Goal: Task Accomplishment & Management: Contribute content

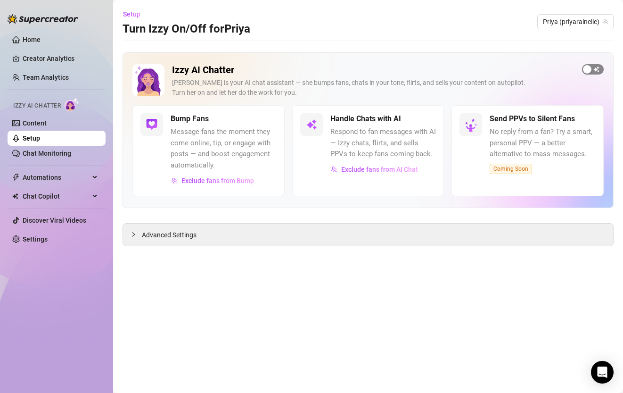
click at [600, 67] on span "button" at bounding box center [593, 69] width 22 height 10
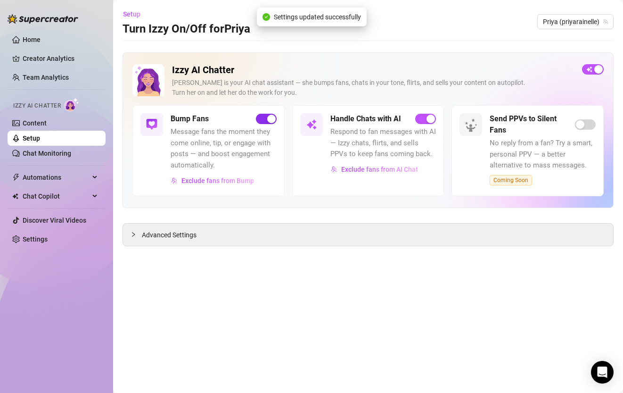
click at [262, 121] on span "button" at bounding box center [266, 119] width 21 height 10
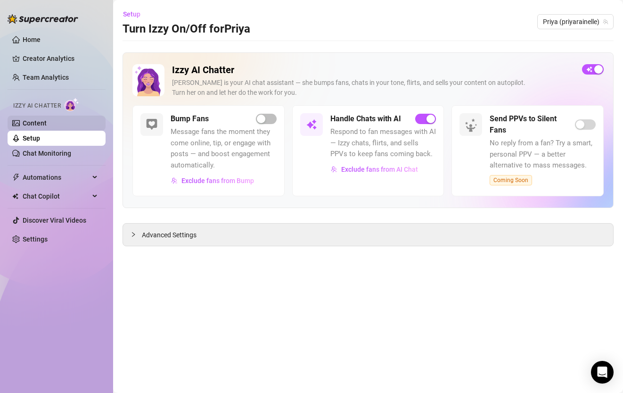
click at [47, 125] on link "Content" at bounding box center [35, 123] width 24 height 8
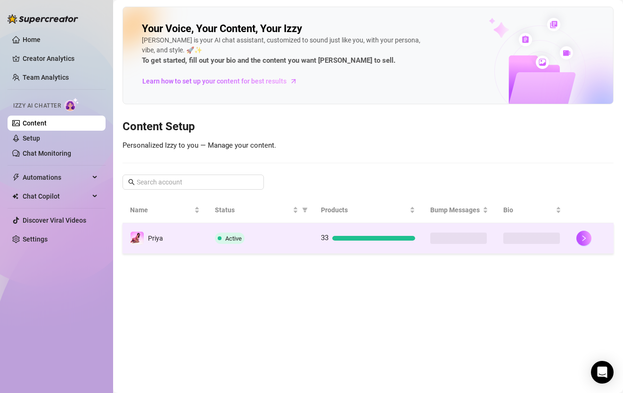
click at [218, 242] on span at bounding box center [220, 237] width 4 height 11
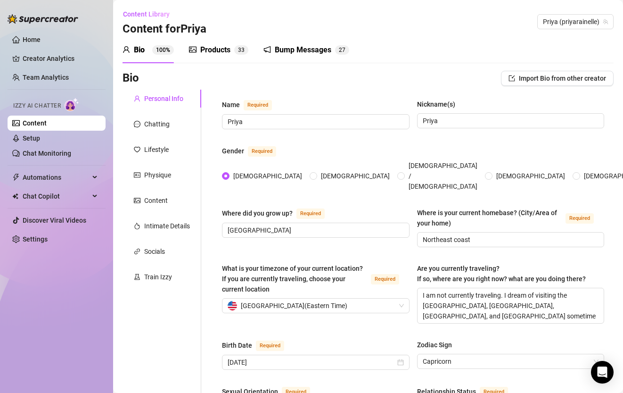
click at [216, 47] on div "Products" at bounding box center [215, 49] width 30 height 11
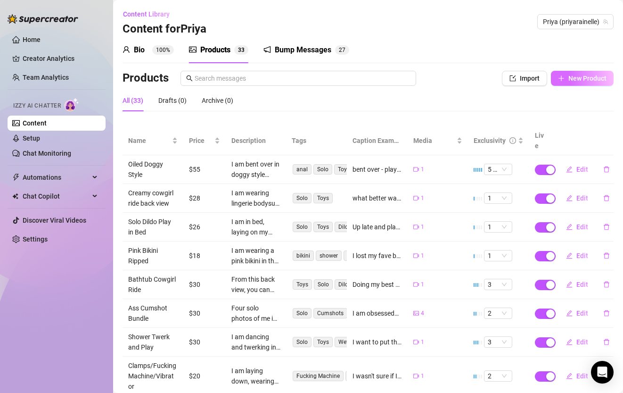
click at [574, 81] on span "New Product" at bounding box center [587, 78] width 38 height 8
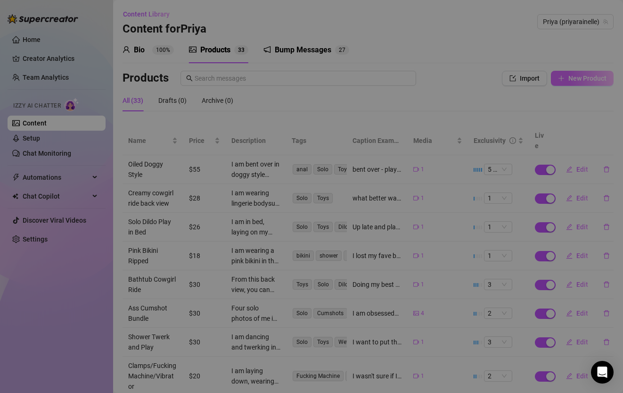
type textarea "Type your message here..."
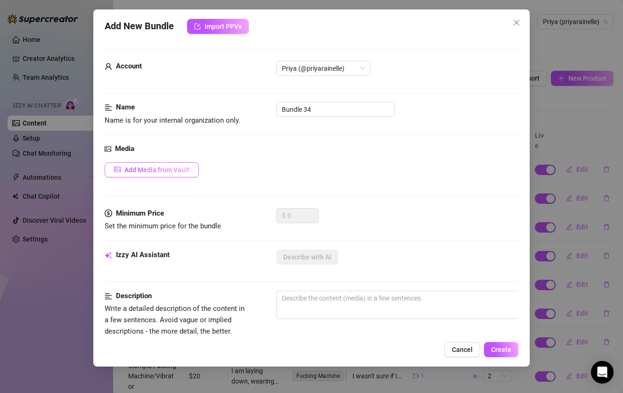
click at [151, 165] on button "Add Media from Vault" at bounding box center [152, 169] width 94 height 15
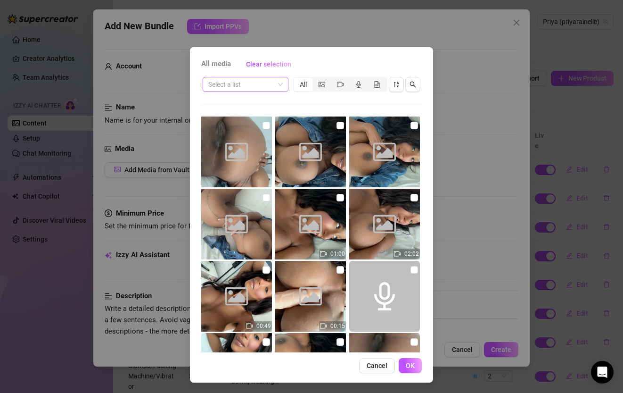
click at [273, 83] on input "search" at bounding box center [241, 84] width 66 height 14
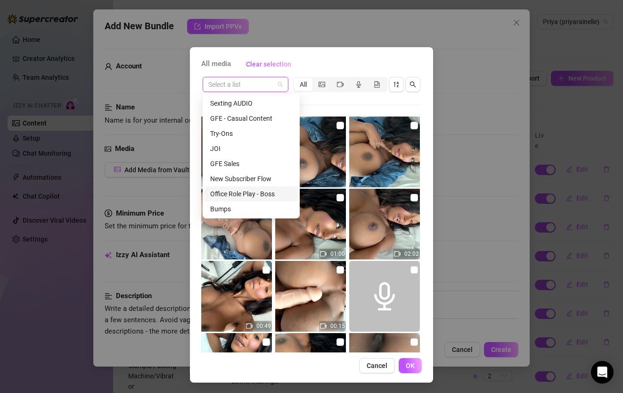
scroll to position [226, 0]
click at [243, 191] on div "Pussy pics" at bounding box center [251, 193] width 82 height 10
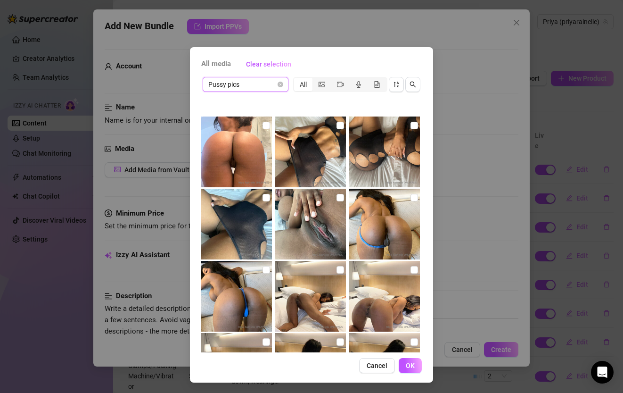
scroll to position [211, 0]
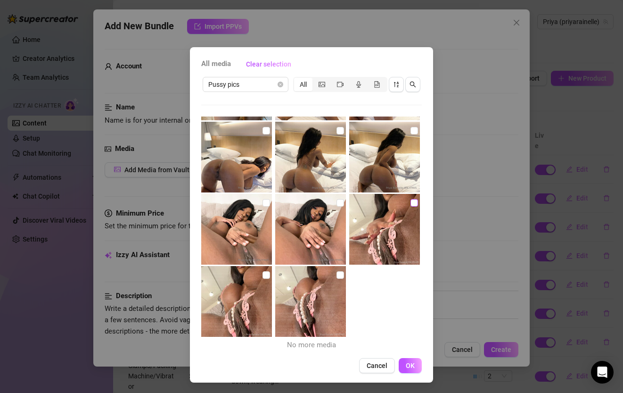
click at [414, 205] on input "checkbox" at bounding box center [414, 203] width 8 height 8
checkbox input "true"
click at [340, 275] on input "checkbox" at bounding box center [340, 275] width 8 height 8
checkbox input "true"
click at [267, 276] on input "checkbox" at bounding box center [266, 275] width 8 height 8
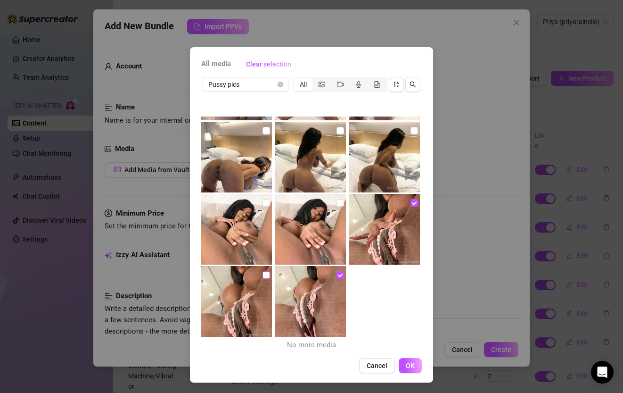
checkbox input "true"
click at [415, 368] on button "OK" at bounding box center [410, 365] width 23 height 15
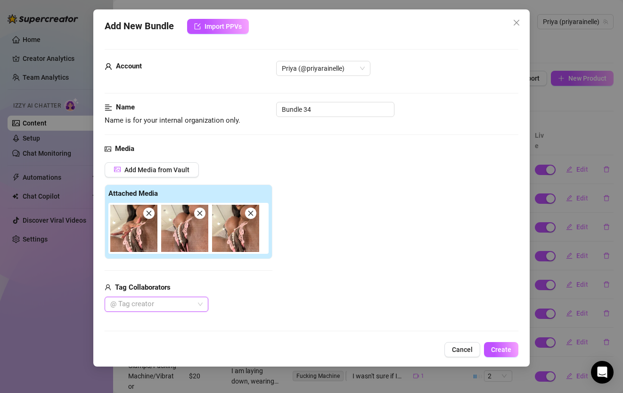
scroll to position [234, 0]
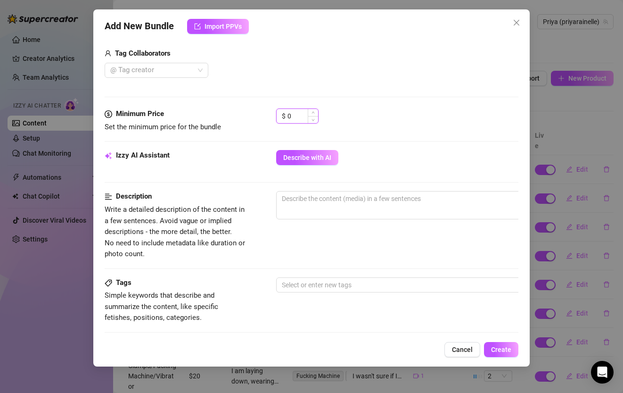
drag, startPoint x: 309, startPoint y: 123, endPoint x: 290, endPoint y: 113, distance: 20.7
click at [290, 113] on input "0" at bounding box center [302, 116] width 31 height 14
type input "18"
click at [399, 156] on div "Describe with AI" at bounding box center [397, 157] width 242 height 15
click at [368, 204] on textarea at bounding box center [441, 198] width 329 height 14
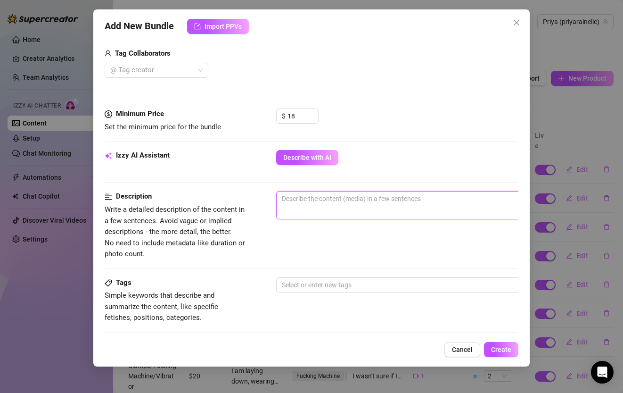
type textarea "T"
type textarea "Th"
type textarea "Thr"
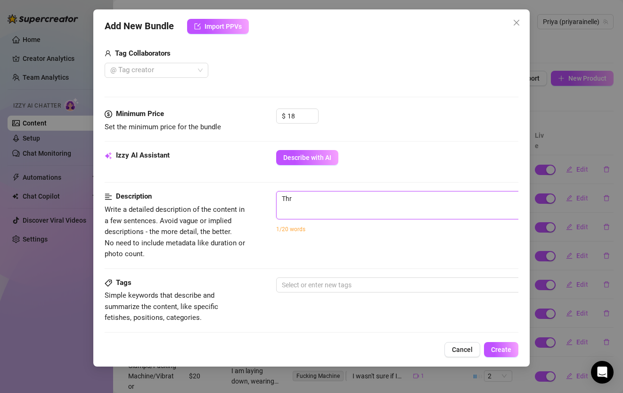
type textarea "Thre"
type textarea "Three"
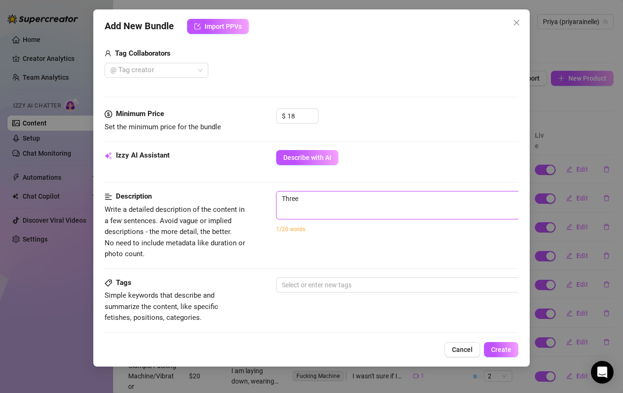
type textarea "Three"
type textarea "Three p"
type textarea "Three ph"
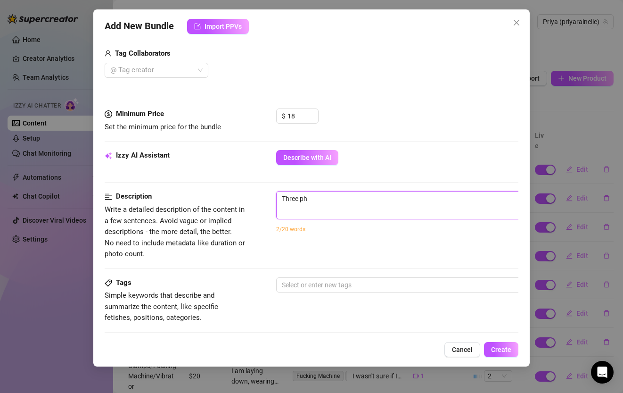
type textarea "Three pho"
type textarea "Three phot"
type textarea "Three photo"
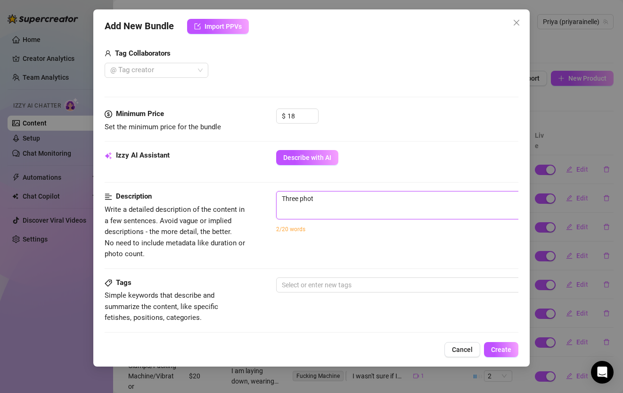
type textarea "Three photo"
type textarea "Three photos"
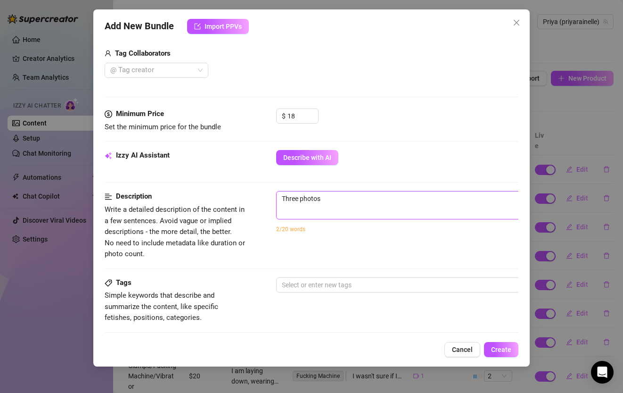
type textarea "Three photos o"
type textarea "Three photos of"
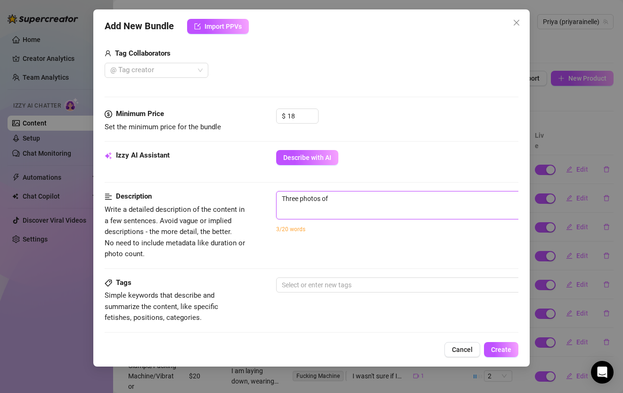
type textarea "Three photos of"
type textarea "Three photos of m"
type textarea "Three photos of me"
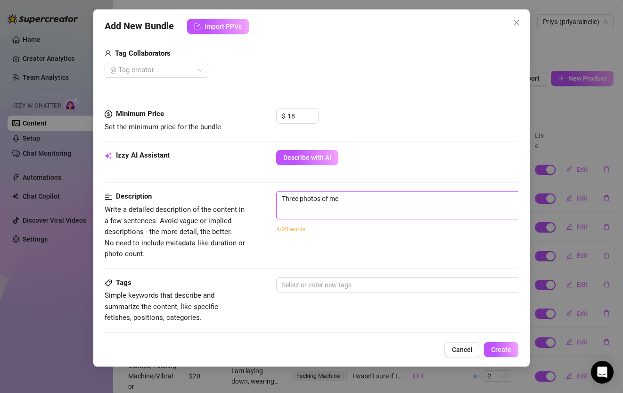
type textarea "Three photos of mew"
type textarea "Three photos of me"
type textarea "Three photos of mew"
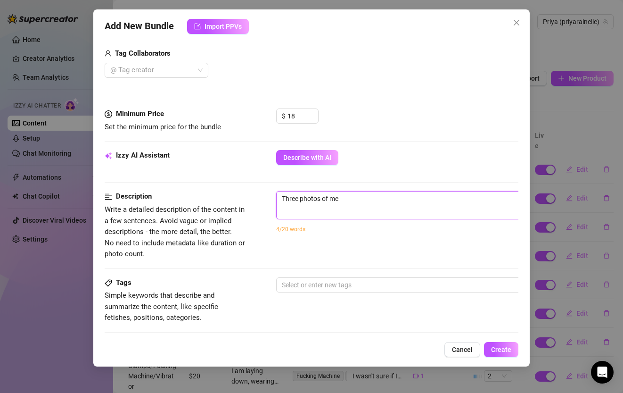
type textarea "Three photos of mew"
type textarea "Three photos of mewe"
type textarea "Three photos of mew"
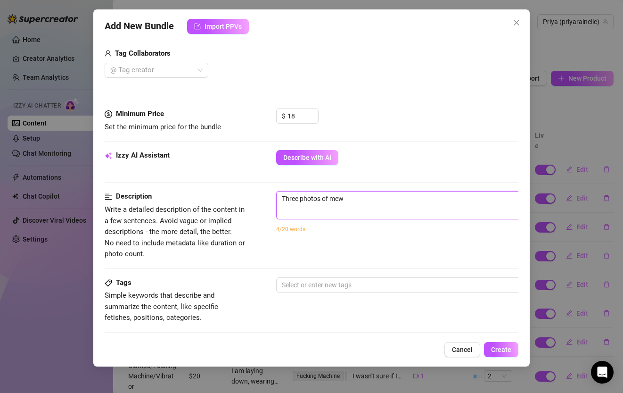
type textarea "Three photos of me"
type textarea "Three photos of me w"
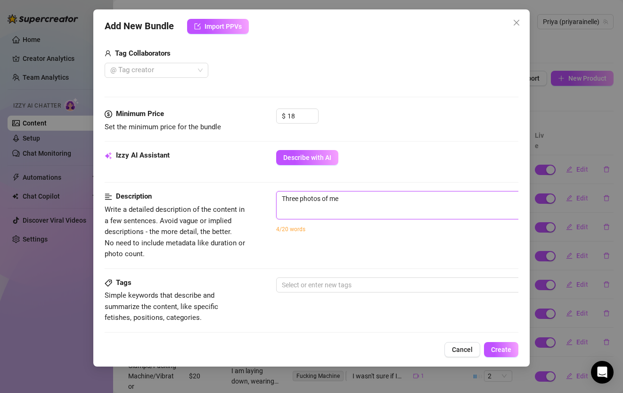
type textarea "Three photos of me w"
type textarea "Three photos of me we"
type textarea "Three photos of me wea"
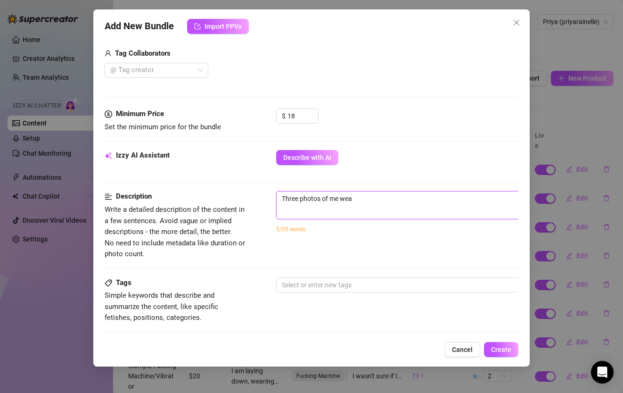
type textarea "Three photos of me wear"
type textarea "Three photos of me weari"
type textarea "Three photos of me wearin"
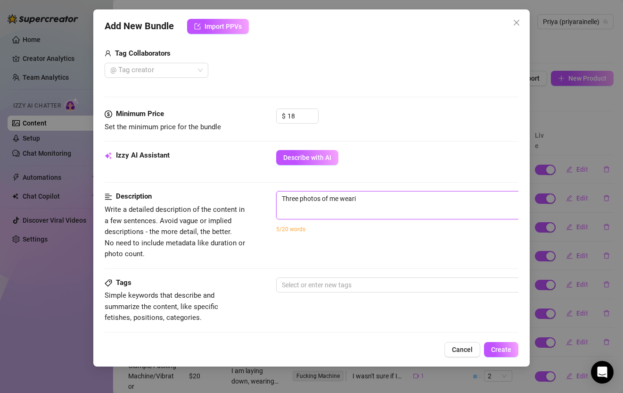
type textarea "Three photos of me wearin"
type textarea "Three photos of me wearing"
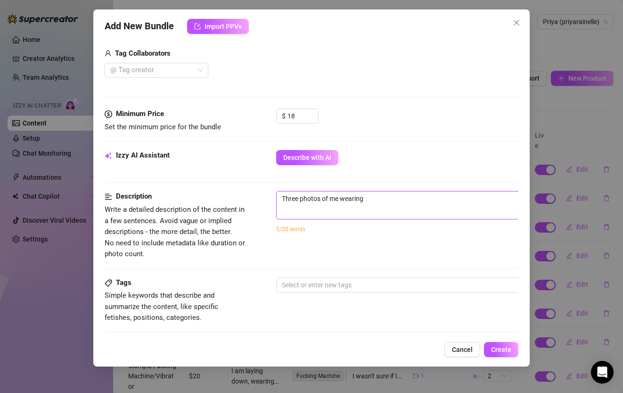
type textarea "Three photos of me wearing a"
type textarea "Three photos of me wearing a a"
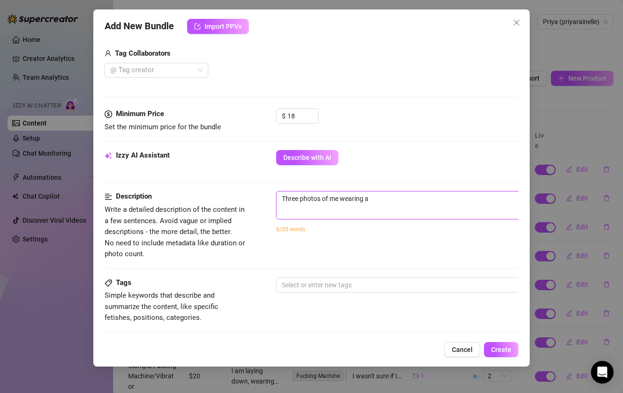
type textarea "Three photos of me wearing a a"
type textarea "Three photos of me wearing a"
type textarea "Three photos of me wearing a c"
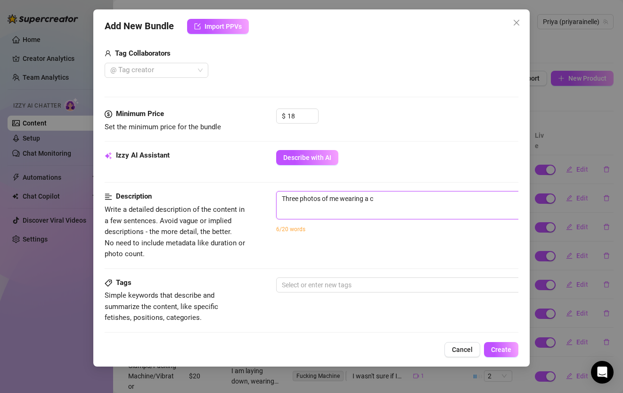
type textarea "Three photos of me wearing a cr"
type textarea "Three photos of me wearing a cro"
type textarea "Three photos of me wearing a crot"
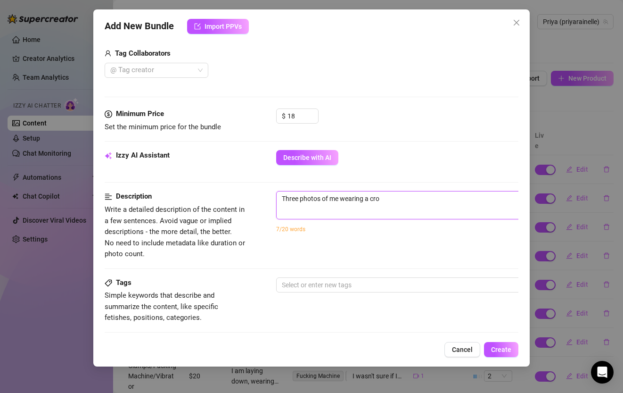
type textarea "Three photos of me wearing a crot"
type textarea "Three photos of me wearing a crotc"
type textarea "Three photos of me wearing a [MEDICAL_DATA]"
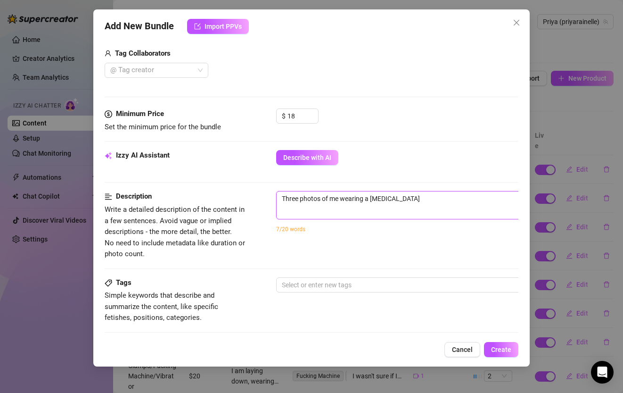
type textarea "Three photos of me wearing a crotchl"
type textarea "Three photos of me wearing a crotchle"
type textarea "Three photos of me wearing a crotchles"
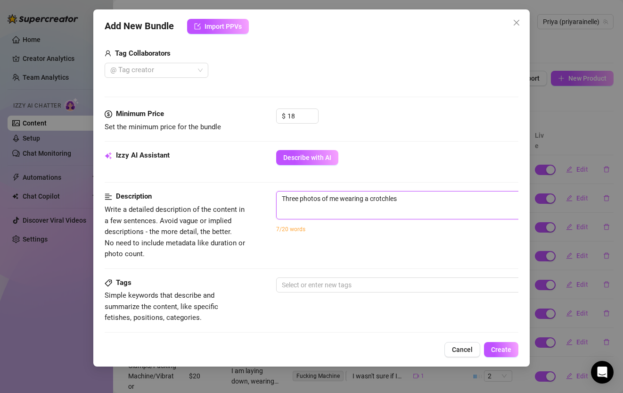
type textarea "Three photos of me wearing a crotchless"
type textarea "Three photos of me wearing a crotchless p"
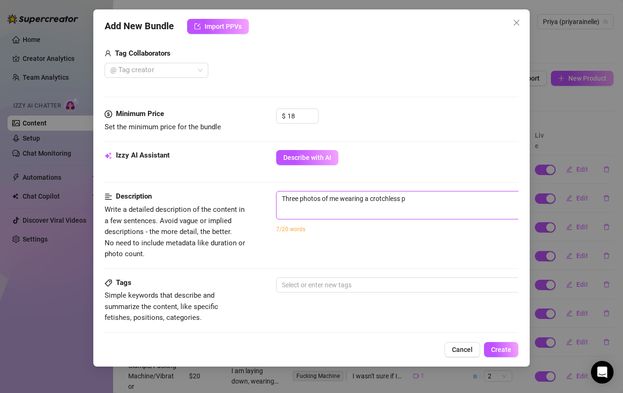
type textarea "Three photos of me wearing a crotchless pe"
type textarea "Three photos of me wearing a crotchless p"
type textarea "Three photos of me wearing a crotchless pa"
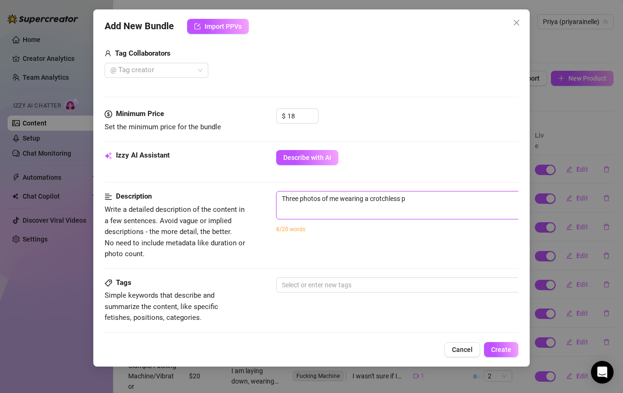
type textarea "Three photos of me wearing a crotchless pa"
type textarea "Three photos of me wearing a crotchless pai"
type textarea "Three photos of me wearing a crotchless pair"
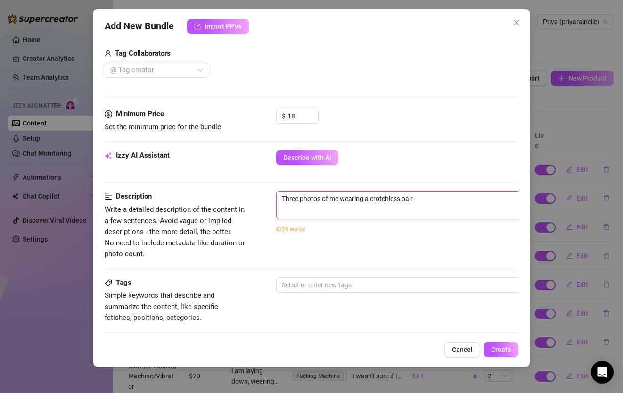
type textarea "Three photos of me wearing a crotchless pair"
type textarea "Three photos of me wearing a crotchless pair o"
type textarea "Three photos of me wearing a crotchless pair of"
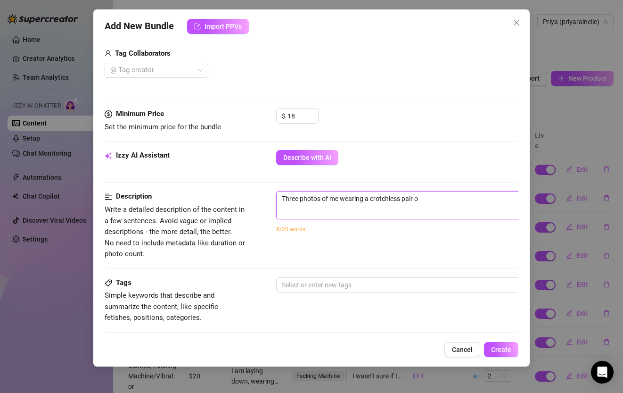
type textarea "Three photos of me wearing a crotchless pair of"
type textarea "Three photos of me wearing a crotchless pair of p"
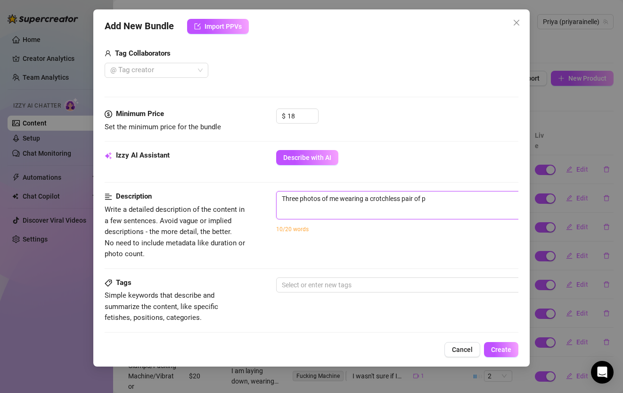
type textarea "Three photos of me wearing a crotchless pair of pe"
type textarea "Three photos of me wearing a crotchless pair of pea"
type textarea "Three photos of me wearing a crotchless pair of pe"
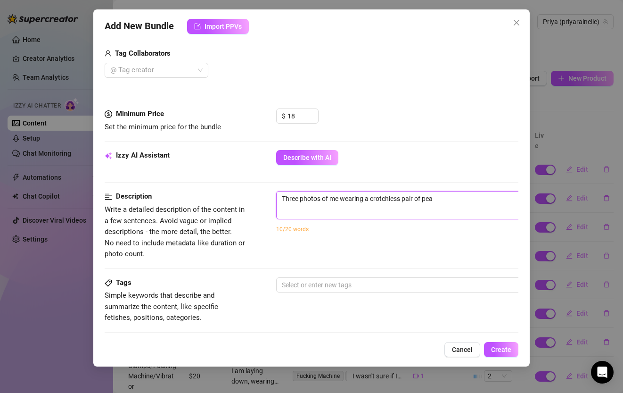
type textarea "Three photos of me wearing a crotchless pair of pe"
type textarea "Three photos of me wearing a crotchless pair of p"
type textarea "Three photos of me wearing a crotchless pair of pa"
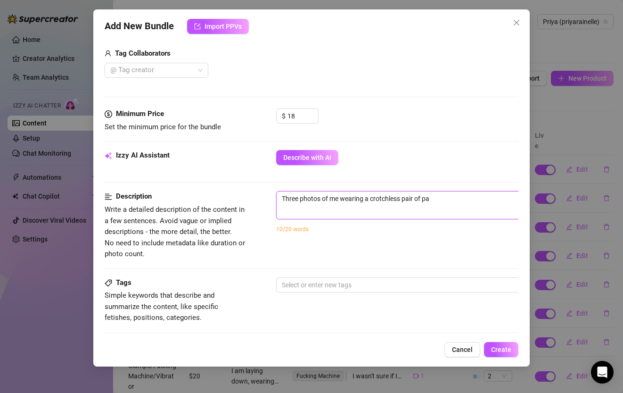
type textarea "Three photos of me wearing a crotchless pair of pan"
type textarea "Three photos of me wearing a crotchless pair of pant"
type textarea "Three photos of me wearing a crotchless pair of panti"
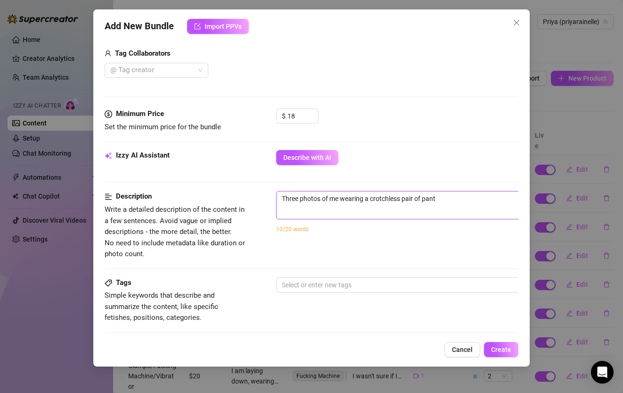
type textarea "Three photos of me wearing a crotchless pair of panti"
type textarea "Three photos of me wearing a crotchless pair of pantie"
type textarea "Three photos of me wearing a crotchless pair of panties"
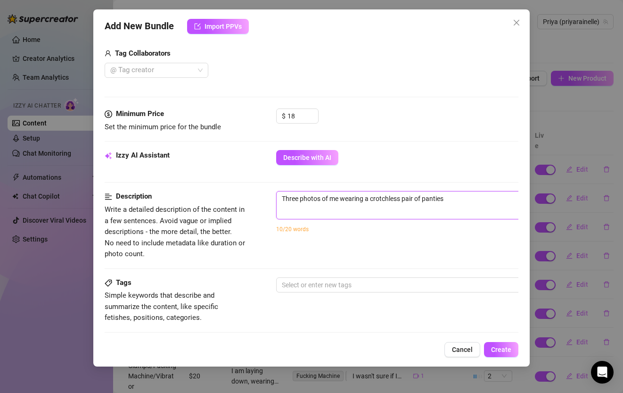
type textarea "Three photos of me wearing a crotchless pair of panties"
type textarea "Three photos of me wearing a crotchless pair of panties w"
type textarea "Three photos of me wearing a crotchless pair of panties wi"
type textarea "Three photos of me wearing a crotchless pair of panties wit"
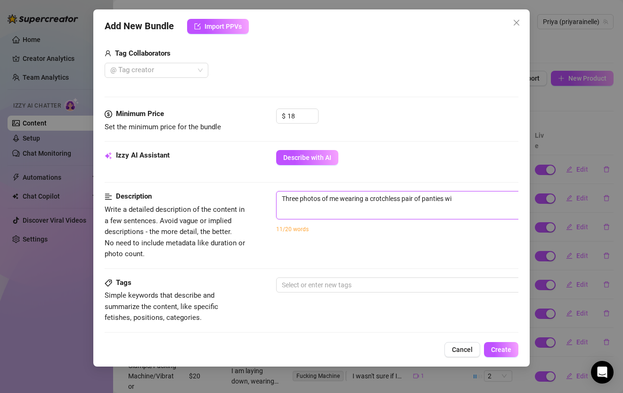
type textarea "Three photos of me wearing a crotchless pair of panties wit"
type textarea "Three photos of me wearing a crotchless pair of panties with"
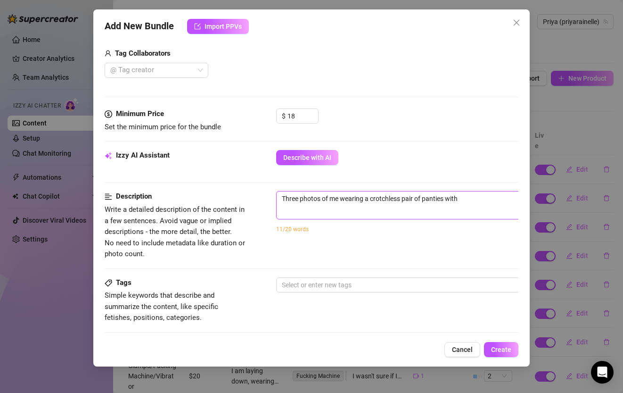
type textarea "Three photos of me wearing a crotchless pair of panties with p"
type textarea "Three photos of me wearing a crotchless pair of panties with pe"
type textarea "Three photos of me wearing a crotchless pair of panties with pea"
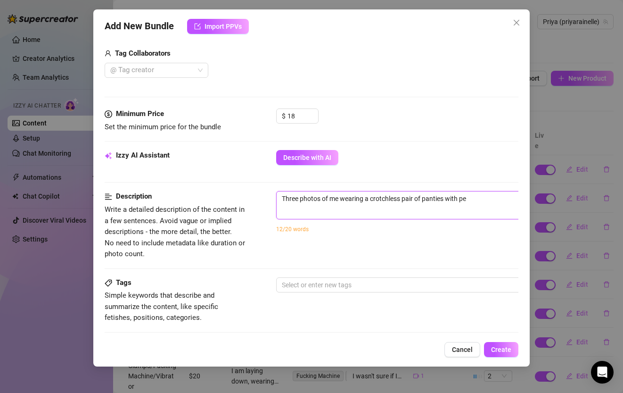
type textarea "Three photos of me wearing a crotchless pair of panties with pea"
type textarea "Three photos of me wearing a crotchless pair of panties with pear"
type textarea "Three photos of me wearing a crotchless pair of panties with pearl"
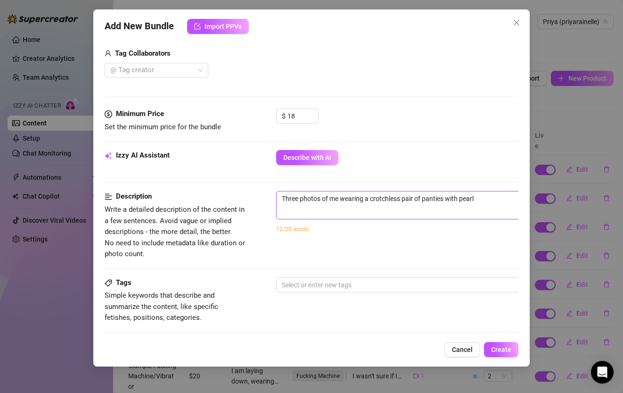
type textarea "Three photos of me wearing a crotchless pair of panties with pearls"
type textarea "Three photos of me wearing a crotchless pair of panties with pearls a"
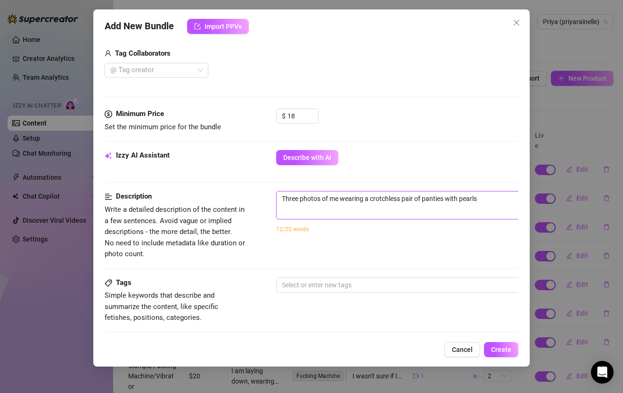
type textarea "Three photos of me wearing a crotchless pair of panties with pearls a"
type textarea "Three photos of me wearing a crotchless pair of panties with pearls as"
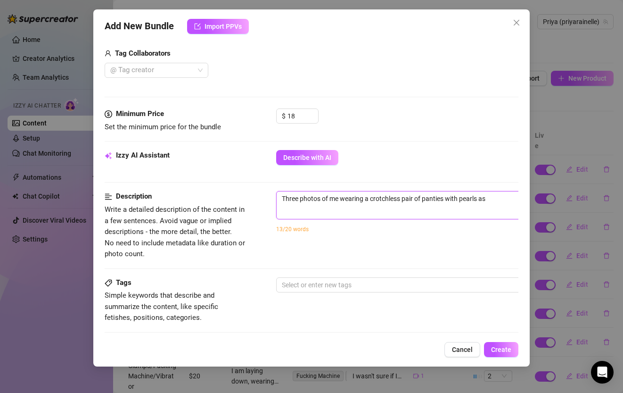
type textarea "Three photos of me wearing a crotchless pair of panties with pearls as t"
type textarea "Three photos of me wearing a crotchless pair of panties with pearls as th"
type textarea "Three photos of me wearing a crotchless pair of panties with pearls as the"
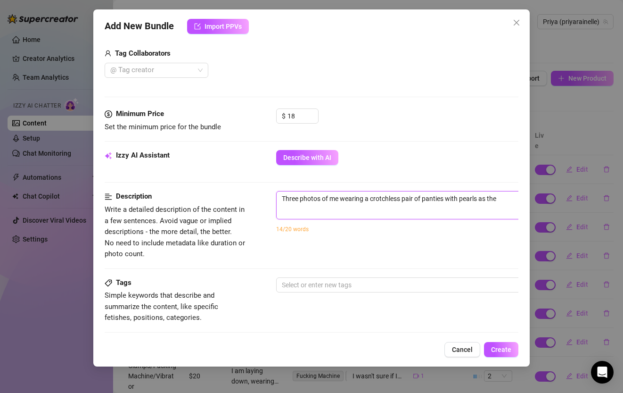
type textarea "Three photos of me wearing a crotchless pair of panties with pearls as the"
type textarea "Three photos of me wearing a crotchless pair of panties with pearls as the s"
type textarea "Three photos of me wearing a crotchless pair of panties with pearls as the st"
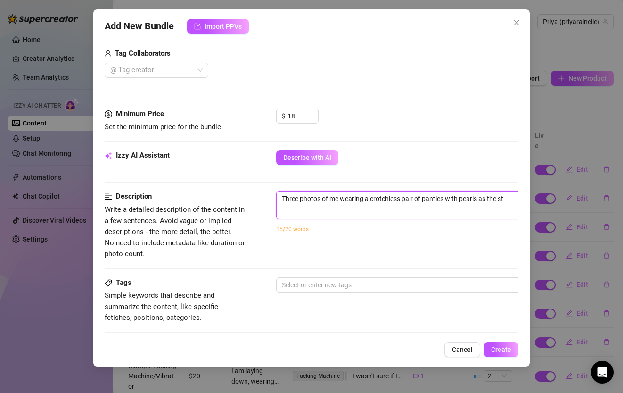
type textarea "Three photos of me wearing a crotchless pair of panties with pearls as the str"
type textarea "Three photos of me wearing a crotchless pair of panties with pearls as [PERSON_…"
type textarea "Three photos of me wearing a crotchless pair of panties with pearls as the str"
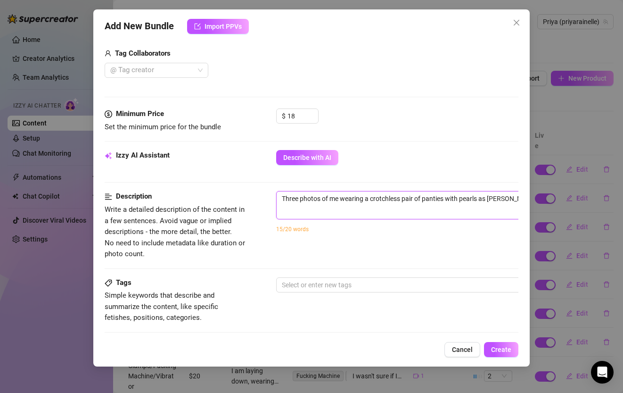
type textarea "Three photos of me wearing a crotchless pair of panties with pearls as the str"
type textarea "Three photos of me wearing a crotchless pair of panties with pearls as the stri"
type textarea "Three photos of me wearing a crotchless pair of panties with pearls as the strin"
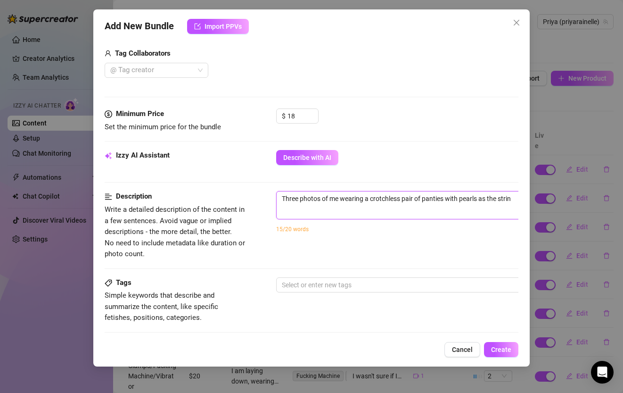
type textarea "Three photos of me wearing a crotchless pair of panties with pearls as the stri…"
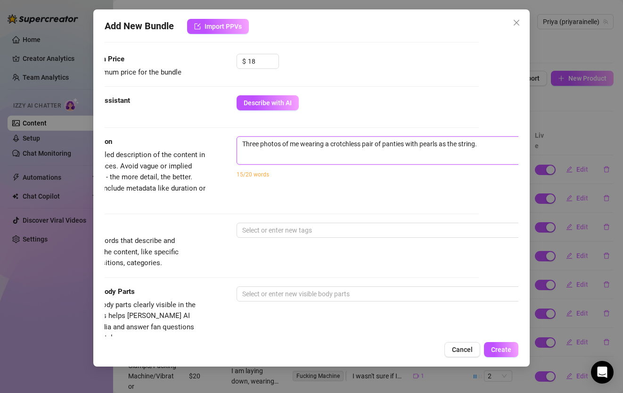
scroll to position [288, 88]
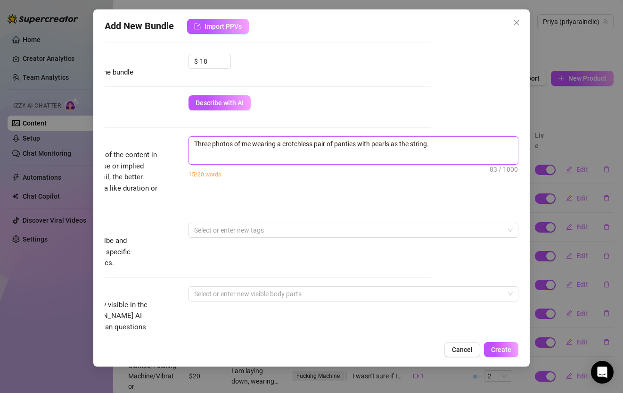
type textarea "Three photos of me wearing a crotchless pair of panties with pearls as the stri…"
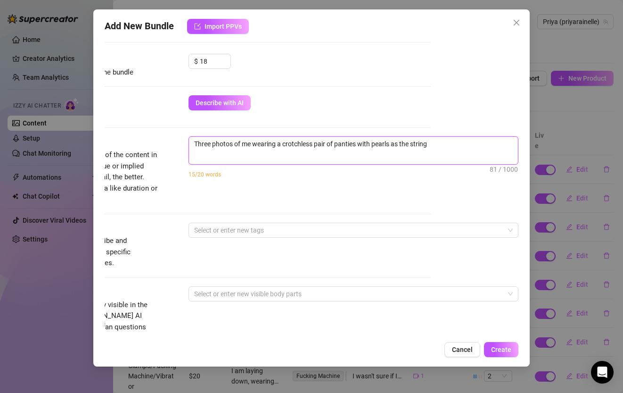
click at [336, 143] on textarea "Three photos of me wearing a crotchless pair of panties with pearls as the stri…" at bounding box center [353, 144] width 329 height 14
click at [282, 145] on textarea "Three photos of me wearing a pink panties with pearls as the string" at bounding box center [353, 144] width 329 height 14
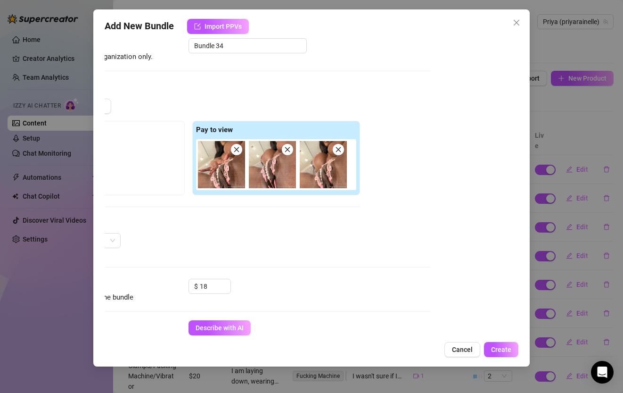
scroll to position [65, 88]
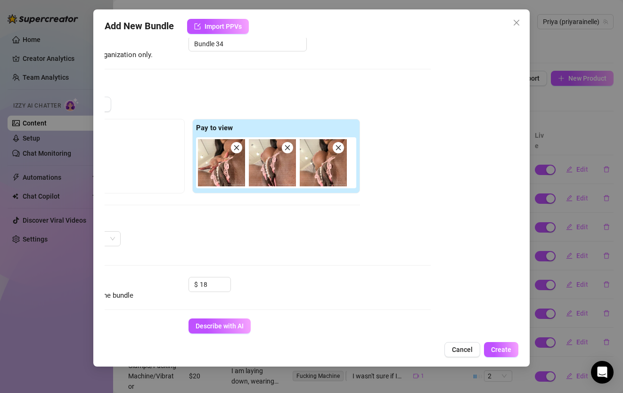
click at [312, 164] on img at bounding box center [323, 162] width 47 height 47
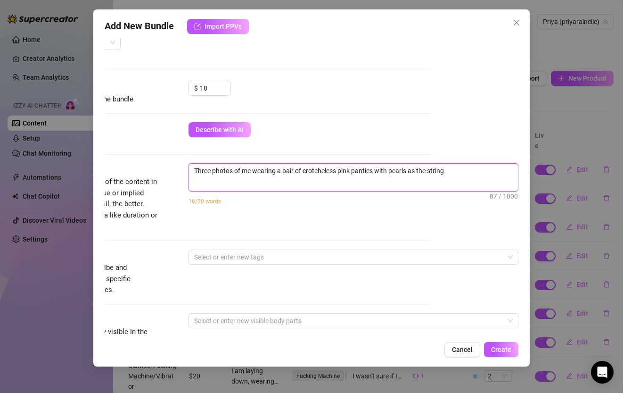
scroll to position [269, 88]
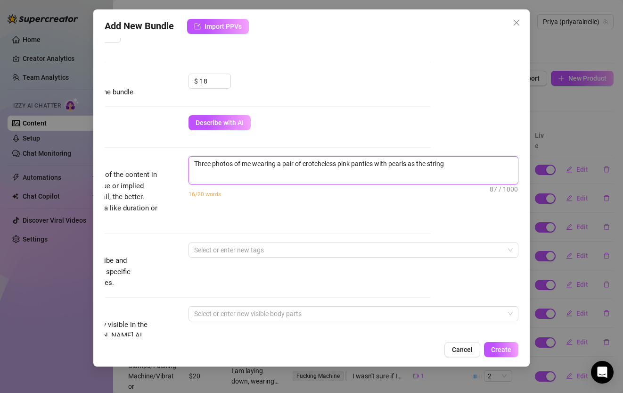
click at [457, 170] on textarea "Three photos of me wearing a pair of crotcheless pink panties with pearls as th…" at bounding box center [353, 163] width 329 height 14
click at [323, 160] on textarea "Three photos of me wearing a pair of crotcheless pink panties with pearls as th…" at bounding box center [353, 163] width 329 height 14
click at [326, 161] on textarea "Three photos of me wearing a pair of crotcheless pink panties with pearls as th…" at bounding box center [353, 163] width 329 height 14
click at [481, 159] on textarea "Three photos of me wearing a pair of crotchless pink panties with pearls as the…" at bounding box center [353, 163] width 329 height 14
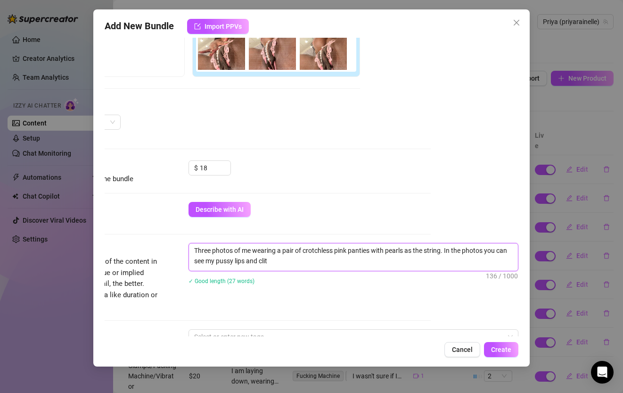
scroll to position [188, 88]
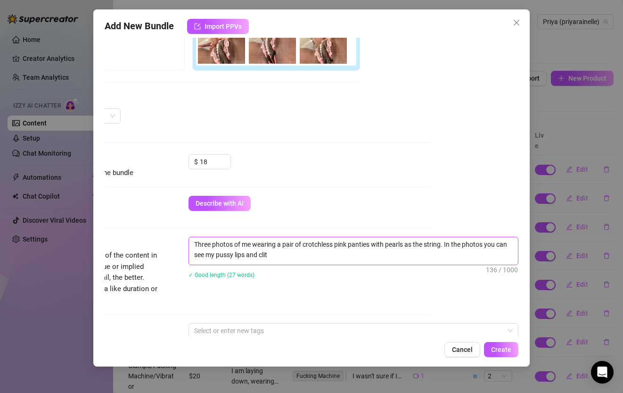
drag, startPoint x: 290, startPoint y: 255, endPoint x: 245, endPoint y: 254, distance: 44.8
click at [245, 254] on textarea "Three photos of me wearing a pair of crotchless pink panties with pearls as the…" at bounding box center [353, 249] width 329 height 25
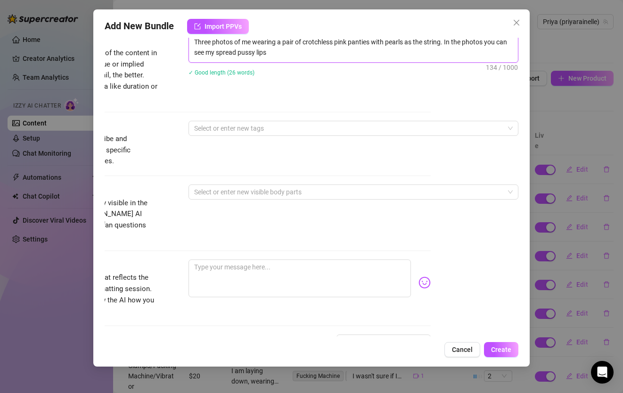
scroll to position [390, 0]
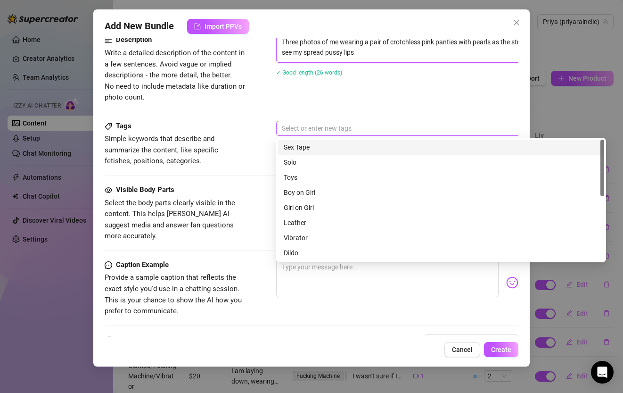
click at [290, 125] on div at bounding box center [436, 128] width 316 height 13
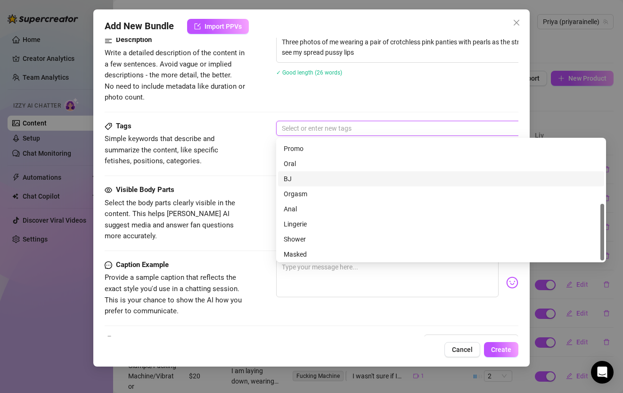
scroll to position [136, 0]
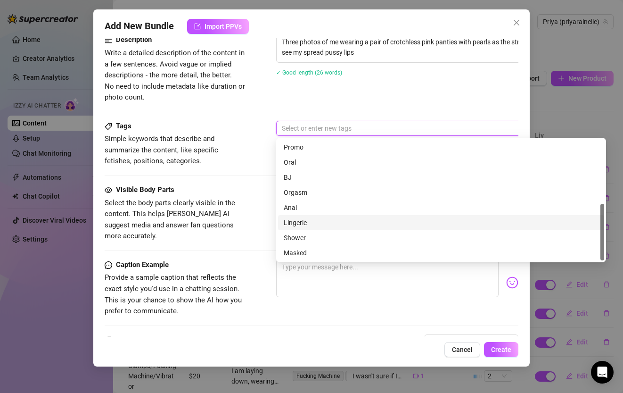
click at [313, 222] on div "Lingerie" at bounding box center [441, 222] width 315 height 10
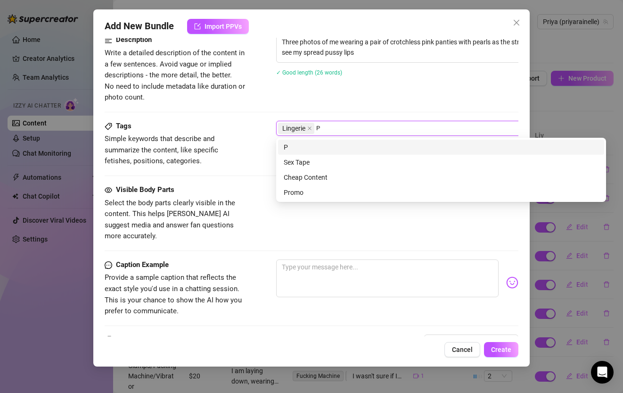
scroll to position [0, 0]
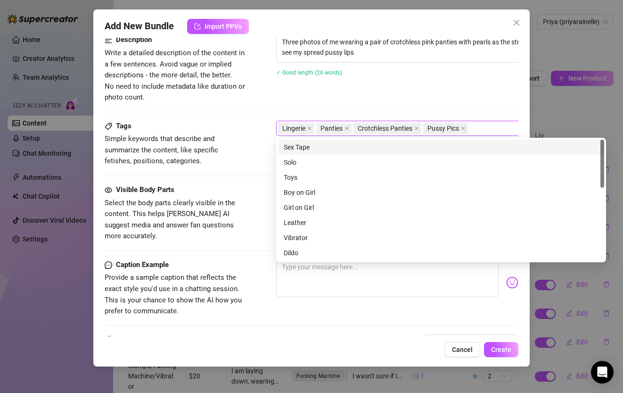
click at [217, 161] on span "Simple keywords that describe and summarize the content, like specific fetishes…" at bounding box center [175, 149] width 141 height 33
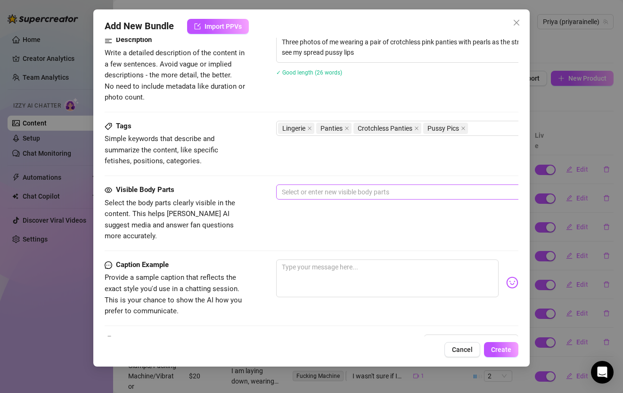
click at [295, 191] on div at bounding box center [436, 191] width 316 height 13
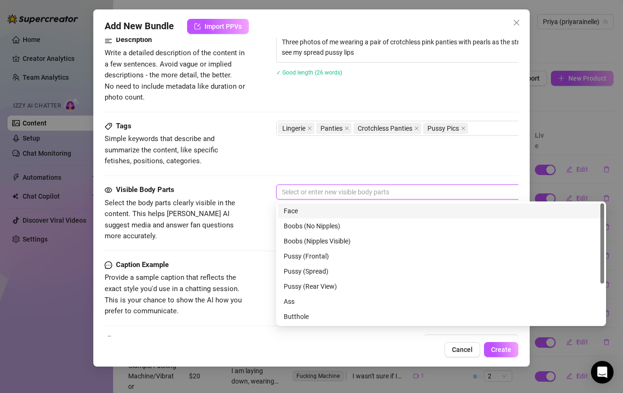
click at [305, 211] on div "Face" at bounding box center [441, 210] width 315 height 10
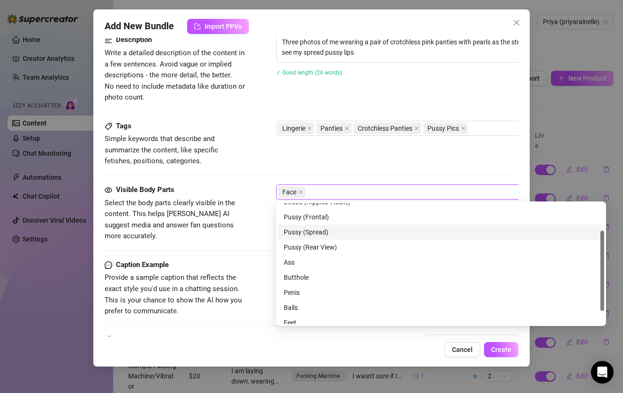
scroll to position [43, 0]
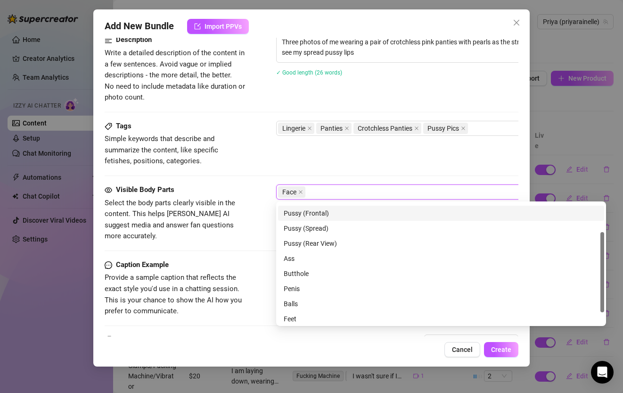
click at [320, 210] on div "Pussy (Frontal)" at bounding box center [441, 213] width 315 height 10
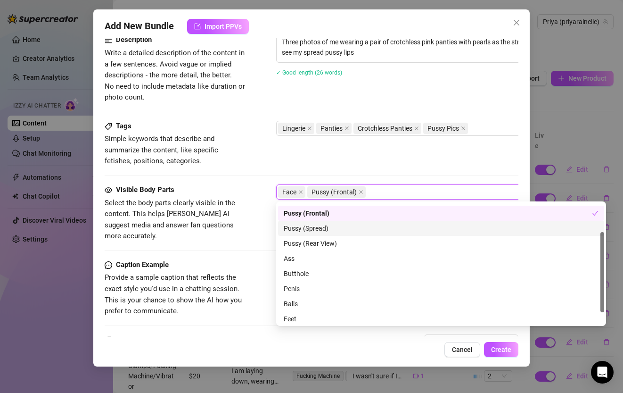
click at [320, 226] on div "Pussy (Spread)" at bounding box center [441, 228] width 315 height 10
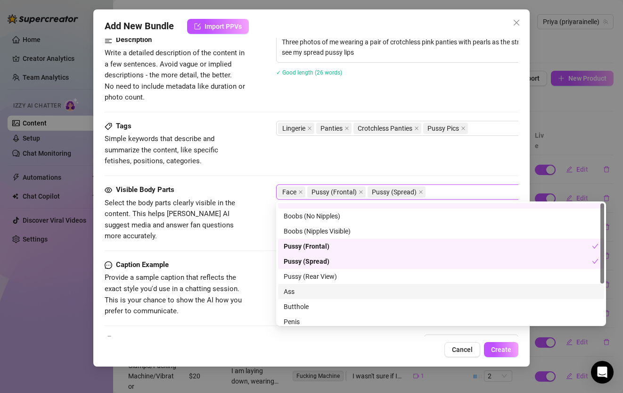
scroll to position [0, 0]
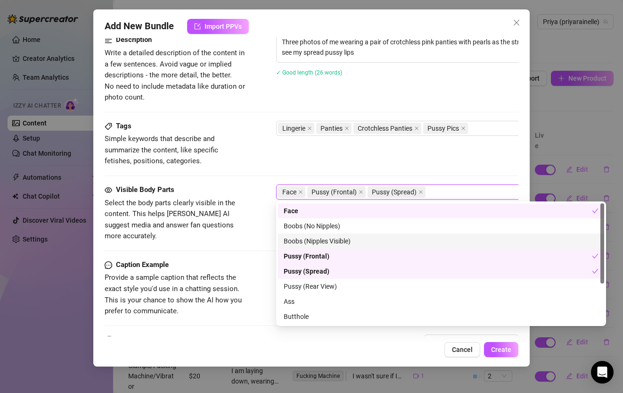
click at [316, 241] on div "Boobs (Nipples Visible)" at bounding box center [441, 241] width 315 height 10
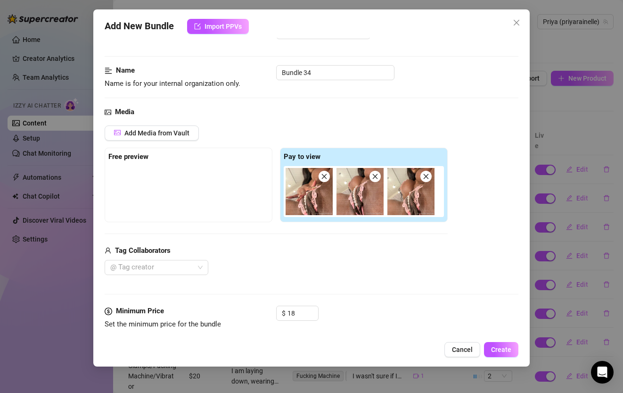
scroll to position [34, 0]
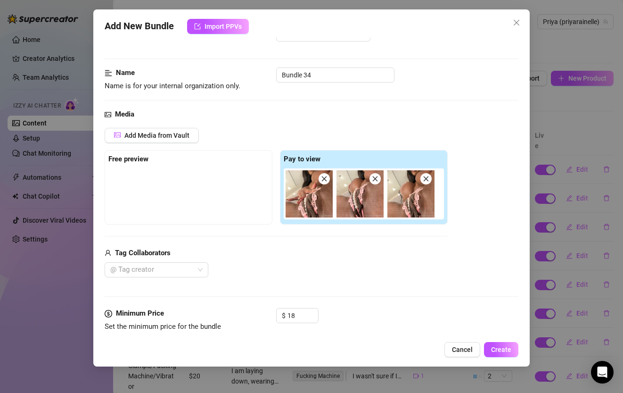
click at [362, 201] on img at bounding box center [359, 193] width 47 height 47
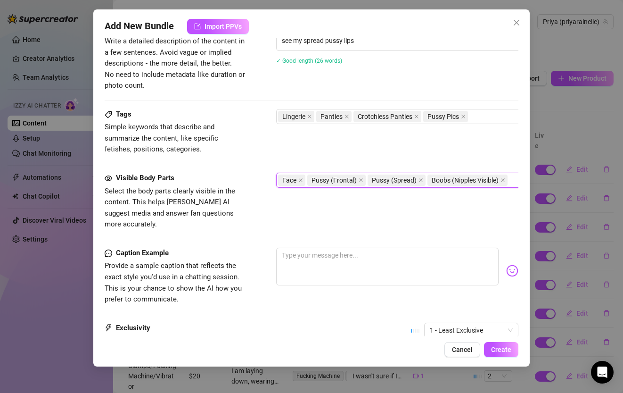
scroll to position [425, 0]
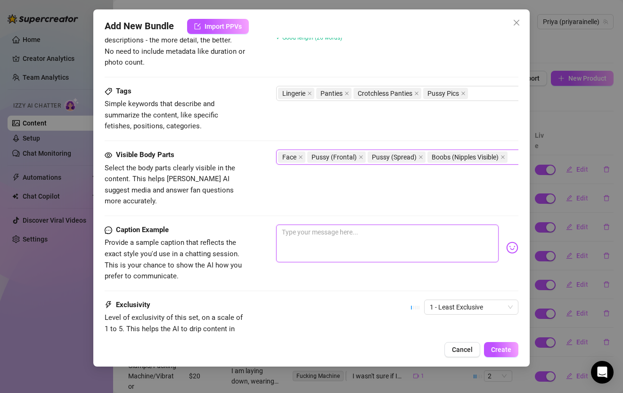
click at [305, 240] on textarea at bounding box center [387, 243] width 222 height 38
paste textarea "Someone sent these panties from my Amazon wishlist 💕 so sexy I made a video in …"
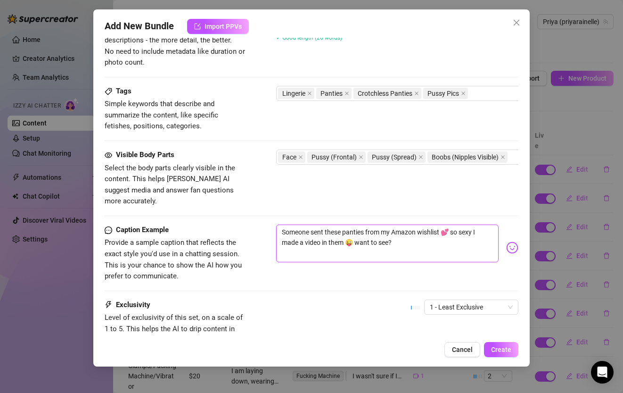
click at [342, 224] on textarea "Someone sent these panties from my Amazon wishlist 💕 so sexy I made a video in …" at bounding box center [387, 243] width 222 height 38
click at [291, 229] on textarea "Someone sent these super sexy pink panties from my Amazon wishlist 💕 so sexy I …" at bounding box center [387, 243] width 222 height 38
drag, startPoint x: 439, startPoint y: 240, endPoint x: 399, endPoint y: 240, distance: 40.5
click at [399, 240] on textarea "Someone sent these super sexy pink panties from my Amazon wishlist 💕 they are s…" at bounding box center [387, 243] width 222 height 38
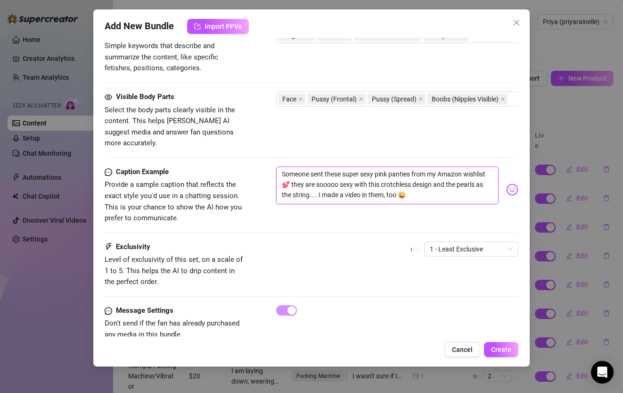
scroll to position [489, 0]
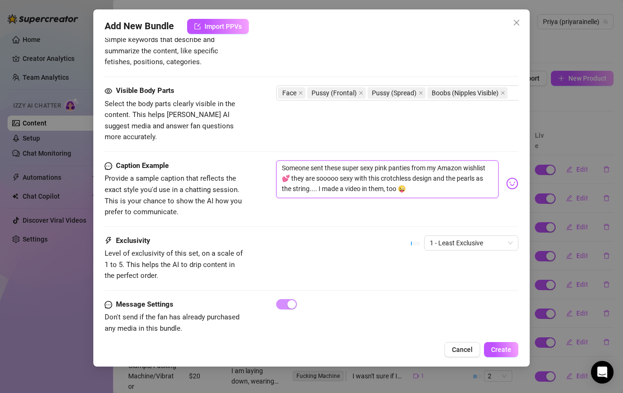
click at [346, 179] on textarea "Someone sent these super sexy pink panties from my Amazon wishlist 💕 they are s…" at bounding box center [387, 179] width 222 height 38
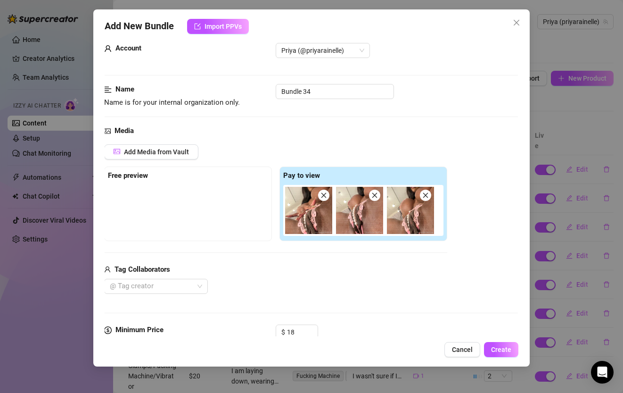
scroll to position [0, 0]
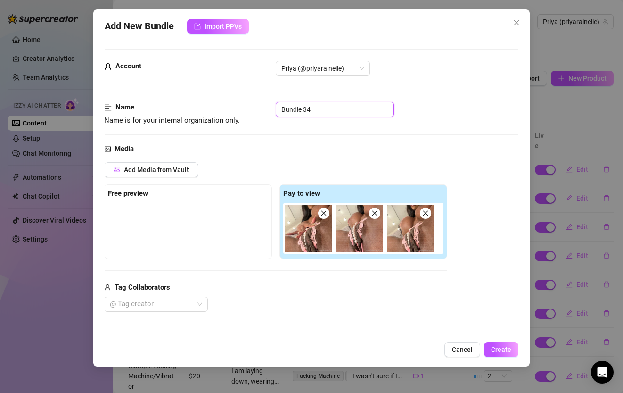
drag, startPoint x: 326, startPoint y: 107, endPoint x: 249, endPoint y: 102, distance: 77.4
click at [249, 102] on div "Name Name is for your internal organization only. Bundle 34" at bounding box center [310, 114] width 413 height 24
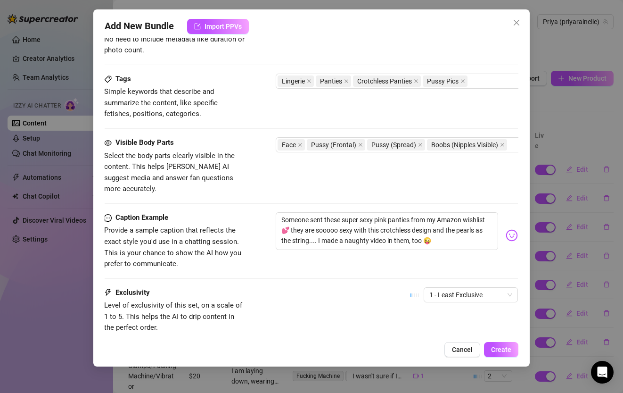
scroll to position [493, 0]
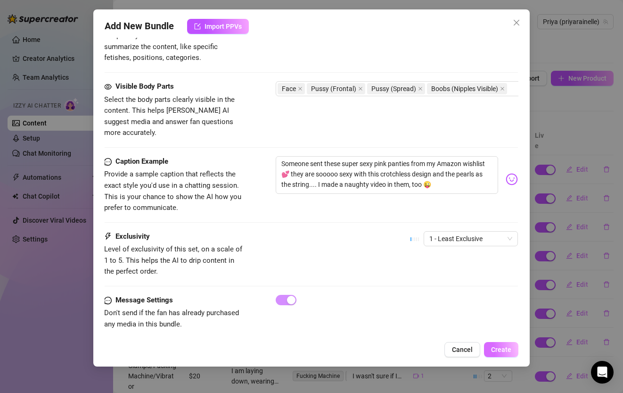
click at [506, 350] on span "Create" at bounding box center [501, 349] width 20 height 8
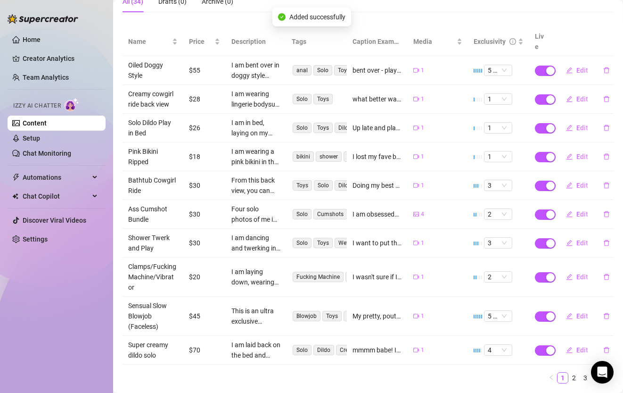
scroll to position [115, 0]
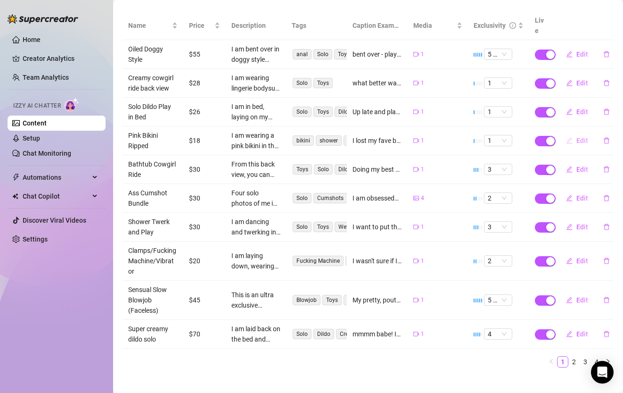
click at [581, 137] on span "Edit" at bounding box center [582, 141] width 12 height 8
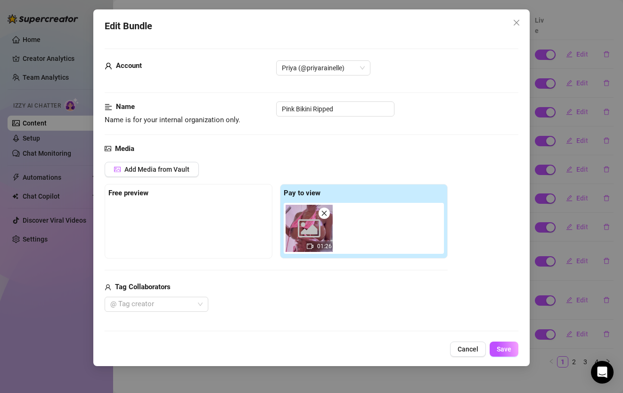
scroll to position [209, 0]
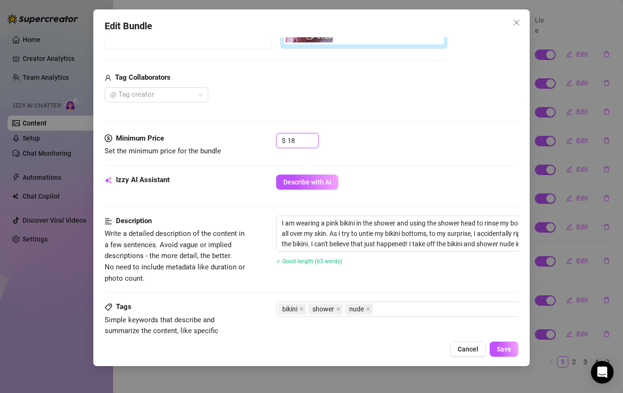
drag, startPoint x: 306, startPoint y: 141, endPoint x: 262, endPoint y: 139, distance: 43.8
click at [262, 139] on div "Minimum Price Set the minimum price for the bundle $ 18" at bounding box center [311, 145] width 413 height 24
click at [508, 351] on span "Save" at bounding box center [504, 349] width 15 height 8
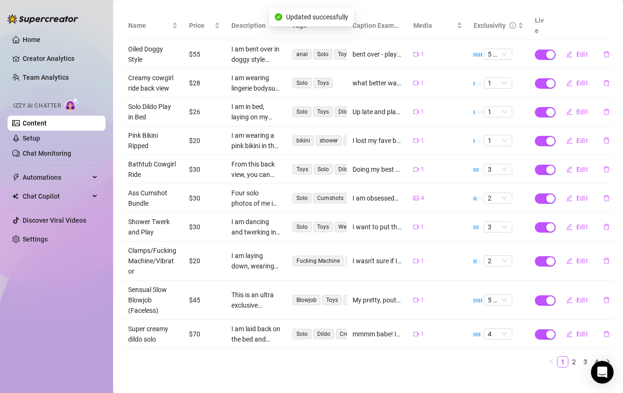
scroll to position [0, 0]
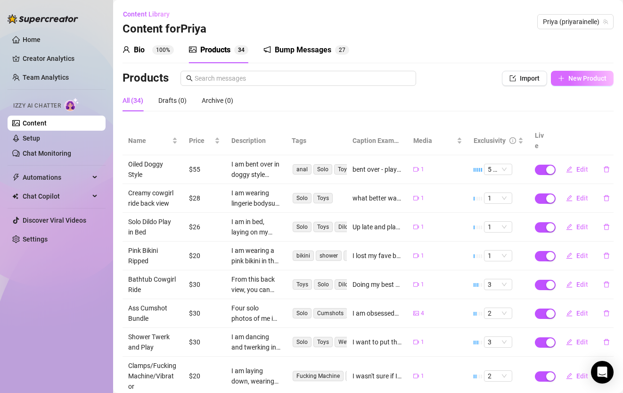
click at [558, 79] on icon "plus" at bounding box center [561, 78] width 7 height 7
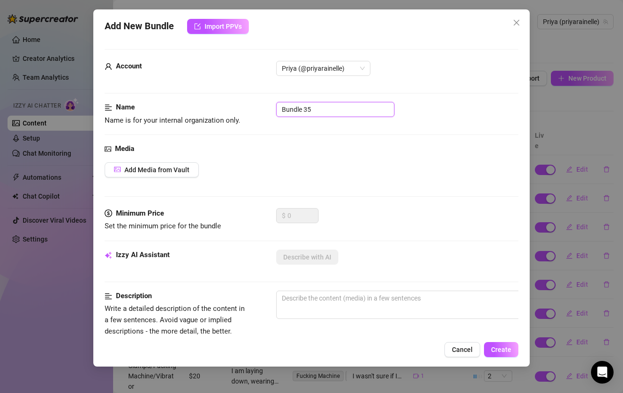
drag, startPoint x: 333, startPoint y: 107, endPoint x: 190, endPoint y: 96, distance: 143.2
click at [190, 96] on form "Account Priya (@priyarainelle) Name Name is for your internal organization only…" at bounding box center [311, 377] width 413 height 657
click at [171, 167] on span "Add Media from Vault" at bounding box center [156, 170] width 65 height 8
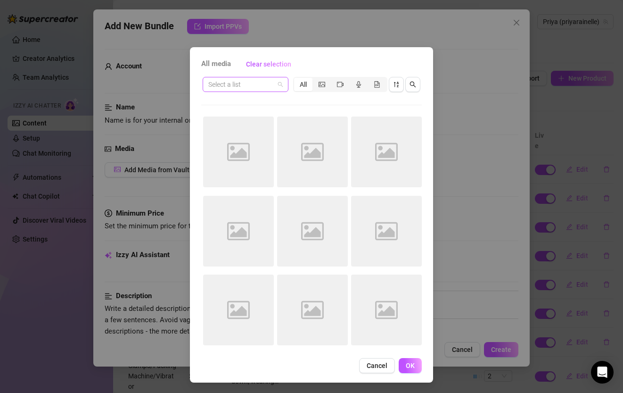
click at [270, 88] on input "search" at bounding box center [241, 84] width 66 height 14
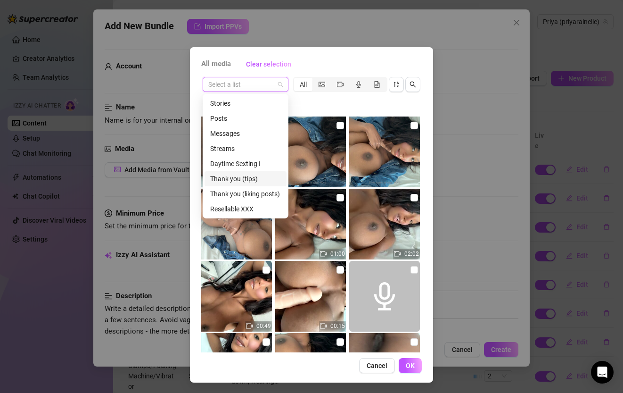
scroll to position [30, 0]
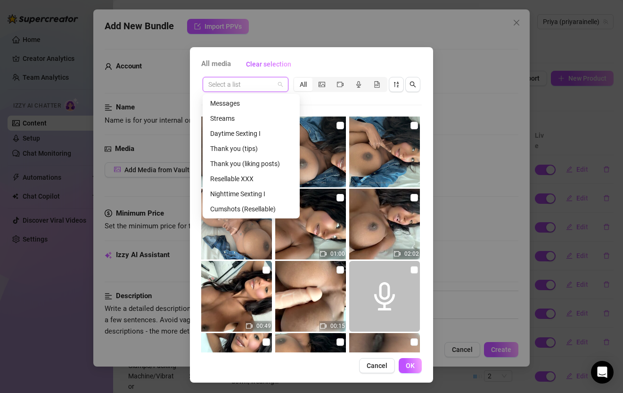
click at [245, 177] on div "Resellable XXX" at bounding box center [251, 178] width 82 height 10
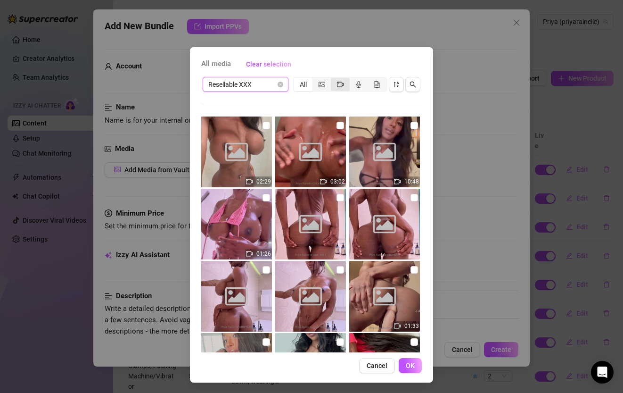
click at [343, 84] on icon "video-camera" at bounding box center [340, 84] width 7 height 7
click at [333, 79] on input "segmented control" at bounding box center [333, 79] width 0 height 0
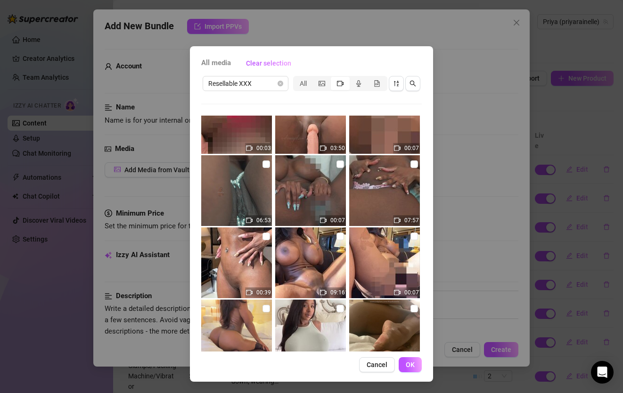
scroll to position [3270, 0]
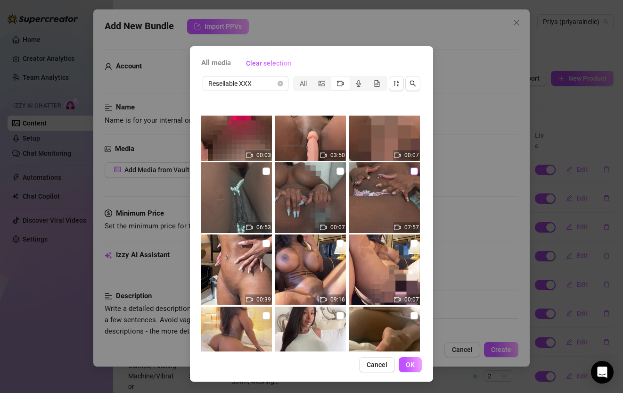
click at [415, 172] on input "checkbox" at bounding box center [414, 171] width 8 height 8
click at [407, 366] on span "OK" at bounding box center [410, 364] width 9 height 8
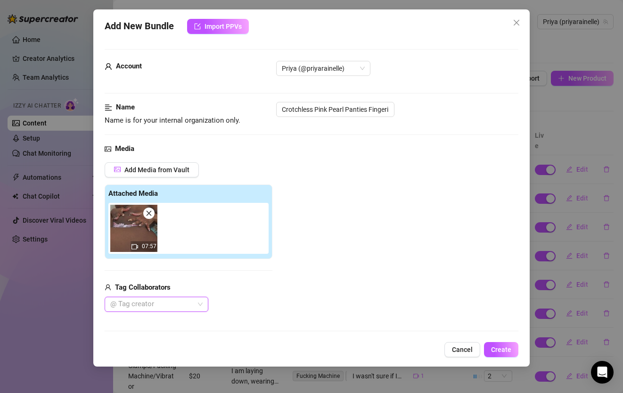
scroll to position [226, 0]
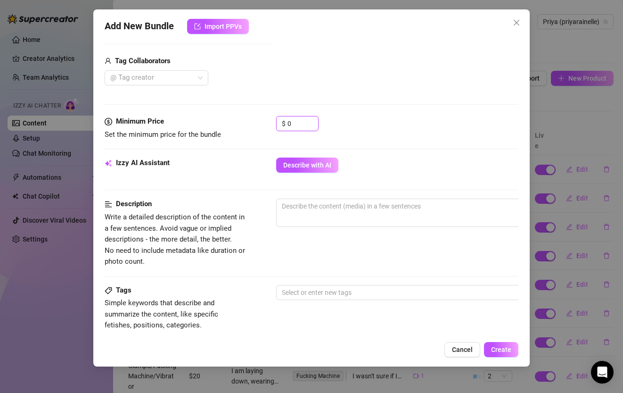
drag, startPoint x: 295, startPoint y: 122, endPoint x: 257, endPoint y: 118, distance: 37.9
click at [257, 118] on div "Minimum Price Set the minimum price for the bundle $ 0" at bounding box center [311, 128] width 413 height 24
click at [408, 159] on div "Describe with AI" at bounding box center [397, 164] width 242 height 15
click at [326, 216] on span "0 / 1000" at bounding box center [441, 212] width 330 height 28
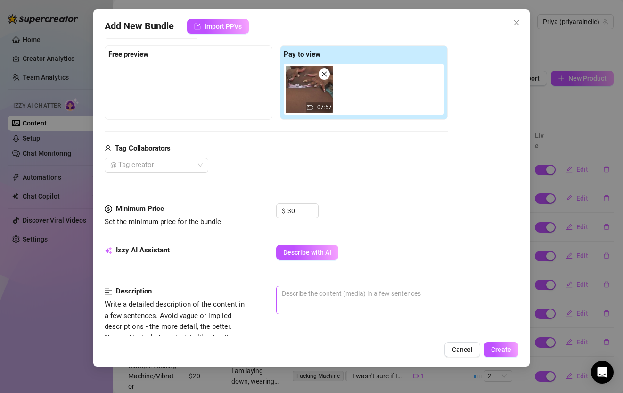
scroll to position [204, 0]
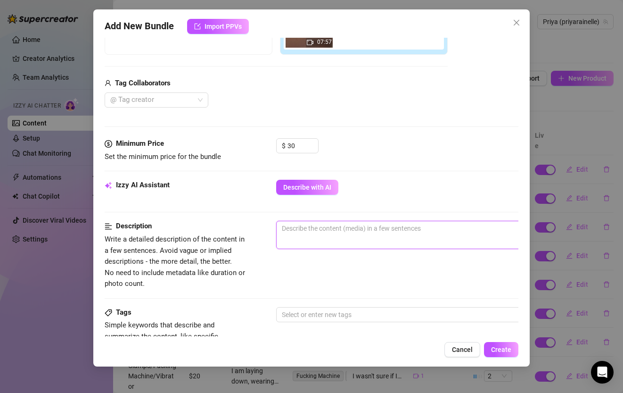
click at [303, 225] on textarea at bounding box center [441, 228] width 329 height 14
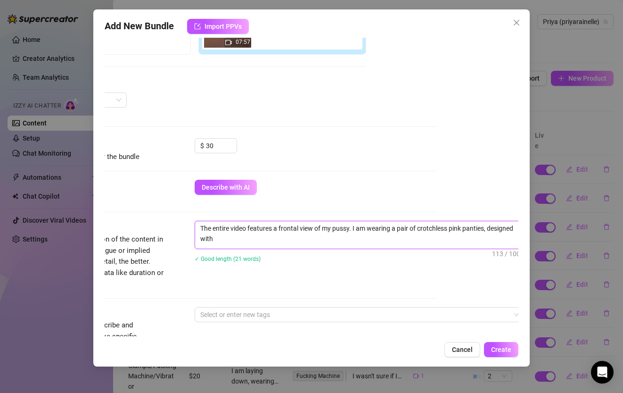
scroll to position [0, 0]
click at [419, 229] on textarea "The entire video features a frontal view of my pussy. I am wearing a pair of cr…" at bounding box center [359, 233] width 329 height 25
click at [377, 241] on textarea "The entire video features a frontal view of my pussy. I am wearing a pair of fe…" at bounding box center [359, 233] width 329 height 25
paste textarea "using the pearls on my panties and my gifted hands to finger myself until i cum"
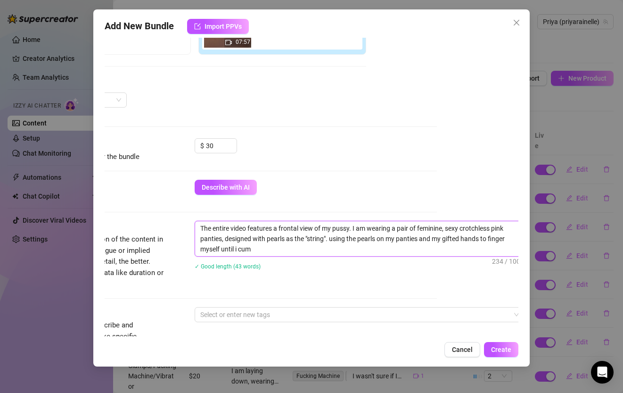
drag, startPoint x: 329, startPoint y: 237, endPoint x: 401, endPoint y: 276, distance: 81.8
click at [401, 276] on div "The entire video features a frontal view of my pussy. I am wearing a pair of fe…" at bounding box center [360, 251] width 330 height 61
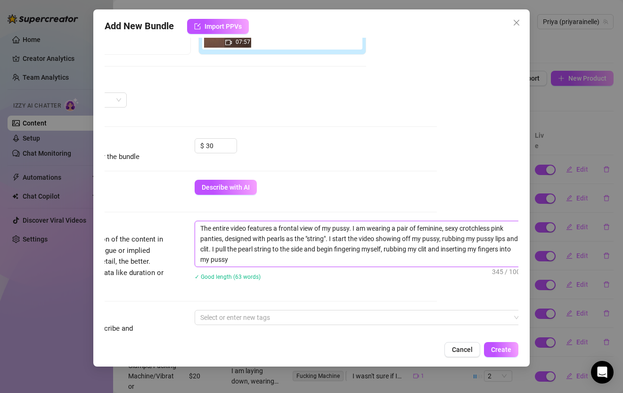
drag, startPoint x: 397, startPoint y: 249, endPoint x: 349, endPoint y: 248, distance: 48.1
click at [349, 248] on textarea "The entire video features a frontal view of my pussy. I am wearing a pair of fe…" at bounding box center [359, 243] width 329 height 45
click at [431, 248] on textarea "The entire video features a frontal view of my pussy. I am wearing a pair of fe…" at bounding box center [359, 243] width 329 height 45
click at [401, 259] on textarea "The entire video features a frontal view of my pussy. I am wearing a pair of fe…" at bounding box center [359, 243] width 329 height 45
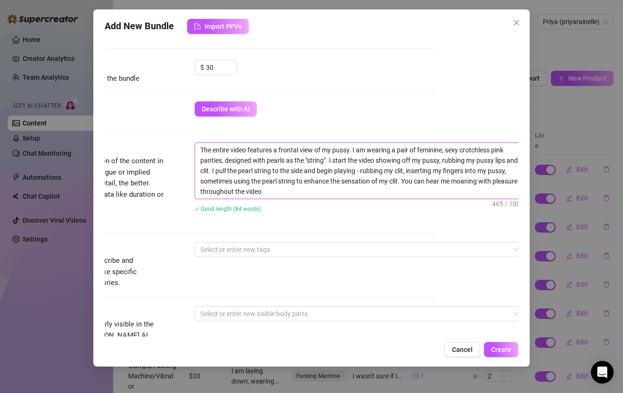
scroll to position [286, 82]
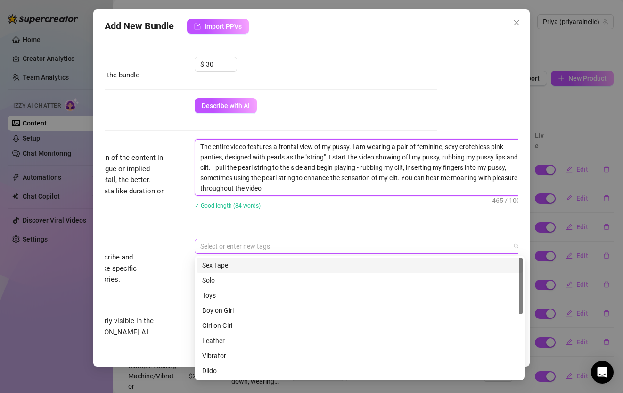
click at [254, 245] on div at bounding box center [354, 245] width 316 height 13
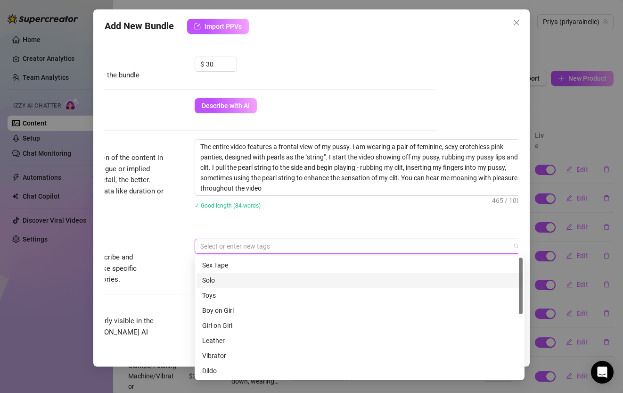
click at [250, 276] on div "Solo" at bounding box center [359, 280] width 315 height 10
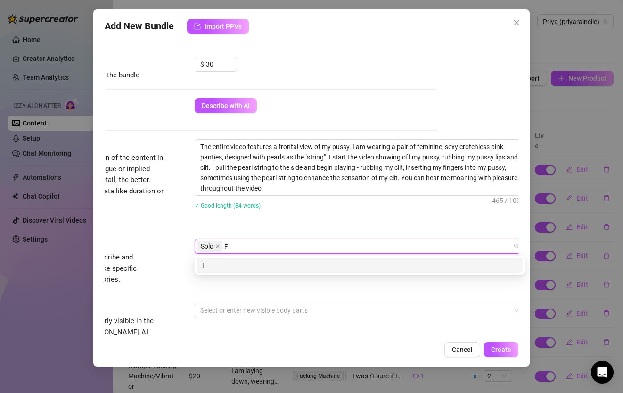
scroll to position [0, 0]
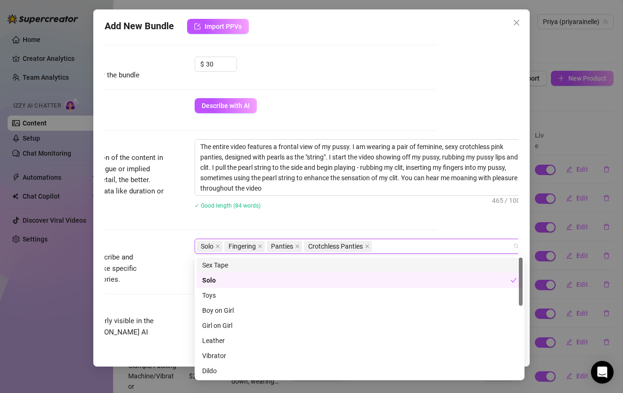
click at [259, 215] on div "The entire video features a frontal view of my pussy. I am wearing a pair of fe…" at bounding box center [360, 180] width 330 height 82
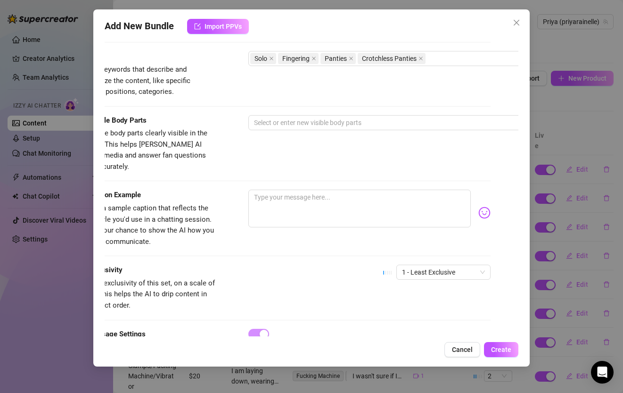
scroll to position [473, 0]
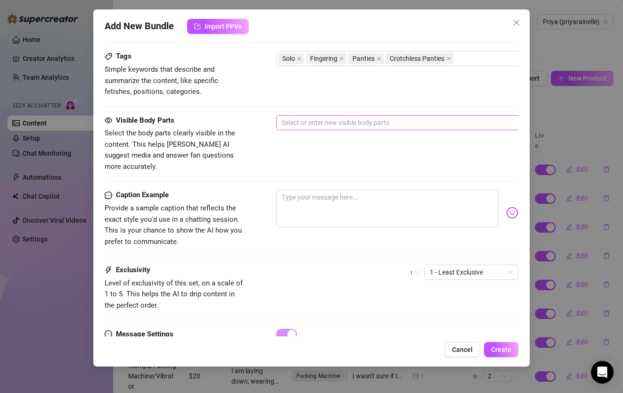
click at [327, 126] on div at bounding box center [436, 122] width 316 height 13
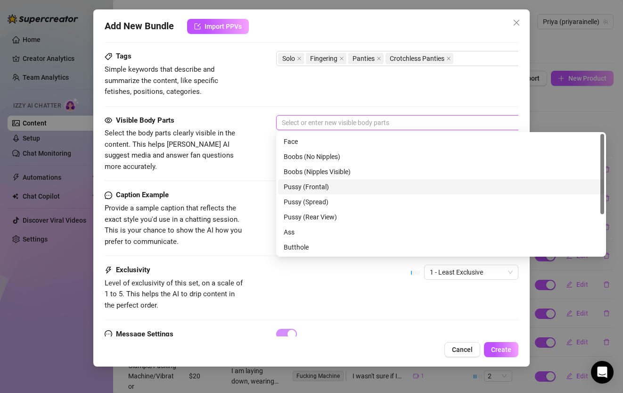
click at [323, 188] on div "Pussy (Frontal)" at bounding box center [441, 186] width 315 height 10
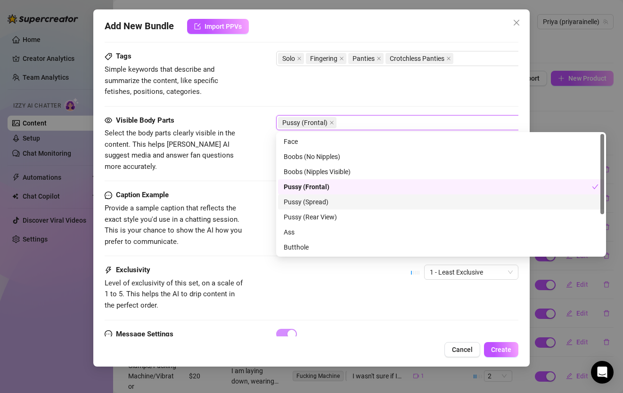
click at [323, 202] on div "Pussy (Spread)" at bounding box center [441, 201] width 315 height 10
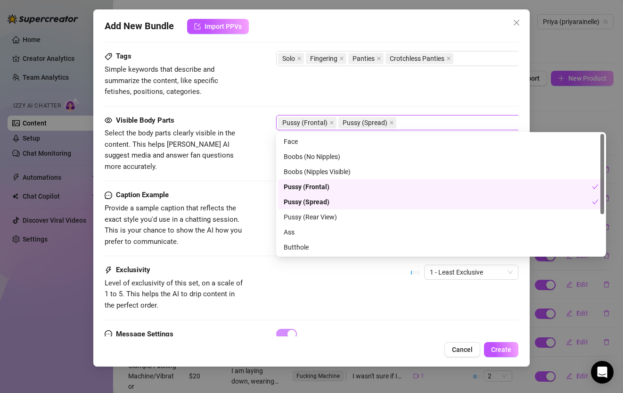
scroll to position [60, 0]
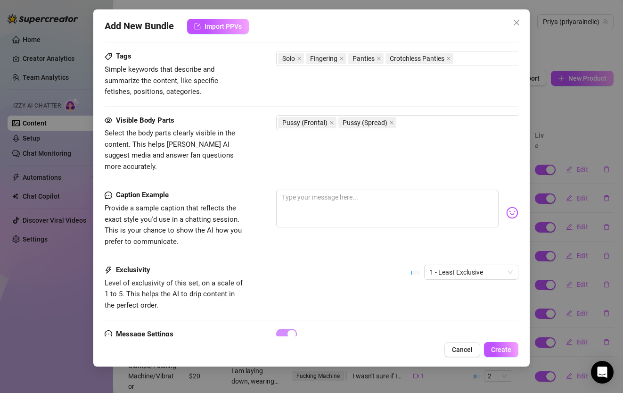
click at [242, 189] on div "Caption Example" at bounding box center [175, 194] width 141 height 11
click at [302, 193] on textarea at bounding box center [387, 208] width 222 height 38
paste textarea "using the pearls on my panties and my gifted hands to finger myself until i cum"
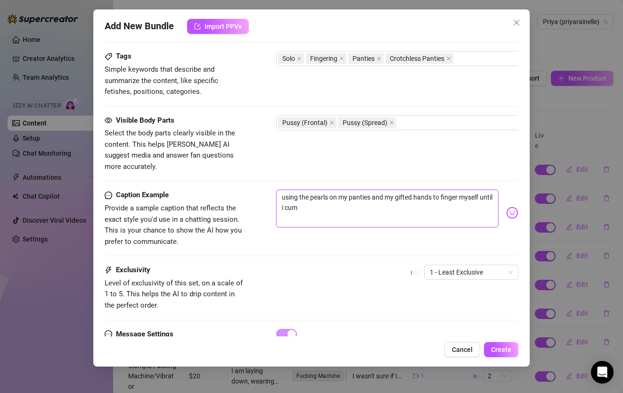
click at [278, 189] on textarea "using the pearls on my panties and my gifted hands to finger myself until i cum" at bounding box center [387, 208] width 222 height 38
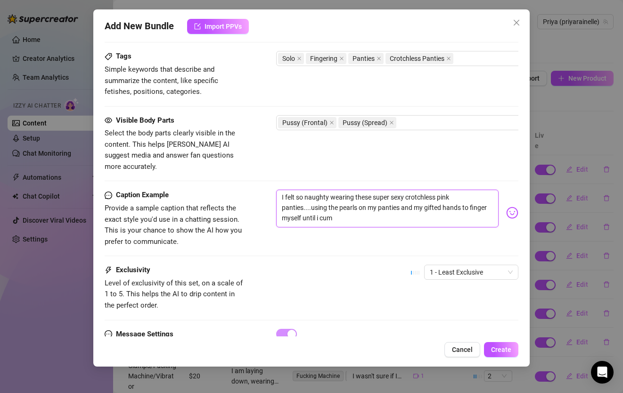
click at [376, 198] on textarea "I felt so naughty wearing these super sexy crotchless pink panties....using the…" at bounding box center [387, 208] width 222 height 38
drag, startPoint x: 401, startPoint y: 196, endPoint x: 369, endPoint y: 198, distance: 31.6
click at [369, 198] on textarea "I felt so naughty wearing these super sexy crotchless pink panties....using the…" at bounding box center [387, 208] width 222 height 38
click at [412, 208] on textarea "I felt so naughty wearing these super sexy crotchless pink panties adorned with…" at bounding box center [387, 208] width 222 height 38
click at [384, 209] on textarea "I felt so naughty wearing these super sexy crotchless pink panties adorned with…" at bounding box center [387, 208] width 222 height 38
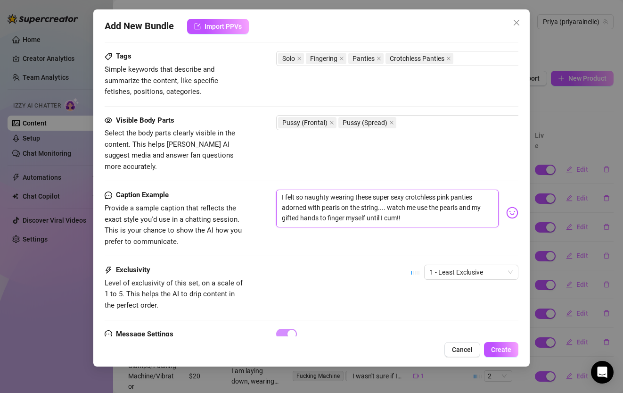
click at [387, 196] on textarea "I felt so naughty wearing these super sexy crotchless pink panties adorned with…" at bounding box center [387, 208] width 222 height 38
click at [384, 208] on textarea "I felt so naughty wearing these super sexy crotchless pink panties adorned with…" at bounding box center [387, 208] width 222 height 38
click at [391, 228] on div "Caption Example Provide a sample caption that reflects the exact style you'd us…" at bounding box center [311, 217] width 413 height 57
drag, startPoint x: 477, startPoint y: 206, endPoint x: 386, endPoint y: 206, distance: 91.4
click at [386, 206] on textarea "I felt so naughty wearing these super sexy crotchless pink panties adorned with…" at bounding box center [387, 208] width 222 height 38
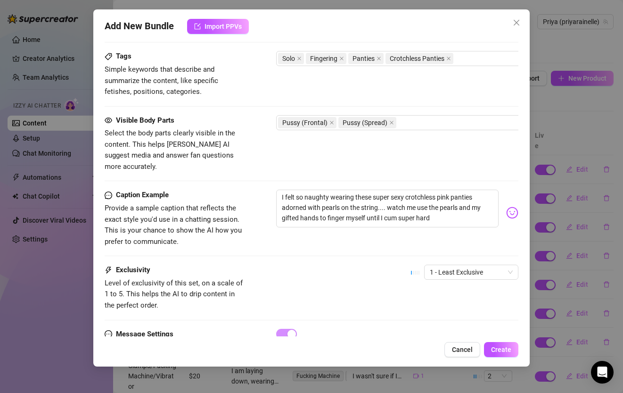
click at [508, 203] on body "Home Creator Analytics Team Analytics Izzy AI Chatter Content Setup Chat Monito…" at bounding box center [311, 196] width 623 height 393
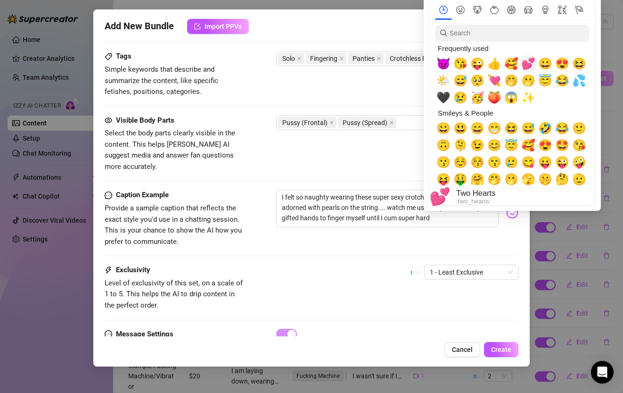
click at [525, 64] on span "💕" at bounding box center [528, 63] width 14 height 13
click at [514, 64] on span "🥰" at bounding box center [511, 63] width 14 height 13
click at [445, 65] on span "😈" at bounding box center [443, 63] width 14 height 13
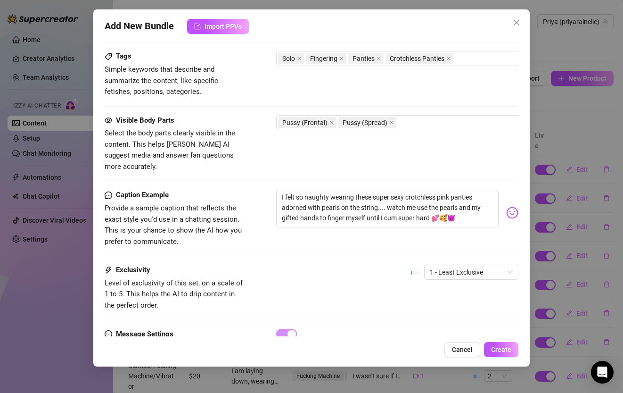
click at [369, 236] on div "Caption Example Provide a sample caption that reflects the exact style you'd us…" at bounding box center [311, 217] width 413 height 57
click at [453, 208] on textarea "I felt so naughty wearing these super sexy crotchless pink panties adorned with…" at bounding box center [387, 208] width 222 height 38
click at [0, 0] on div at bounding box center [0, 0] width 0 height 0
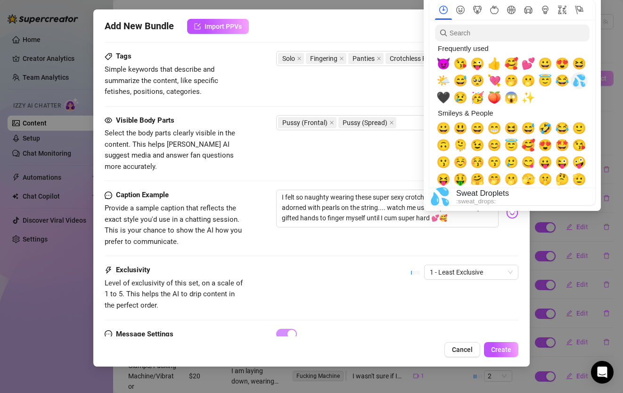
click at [581, 82] on span "💦" at bounding box center [579, 80] width 14 height 13
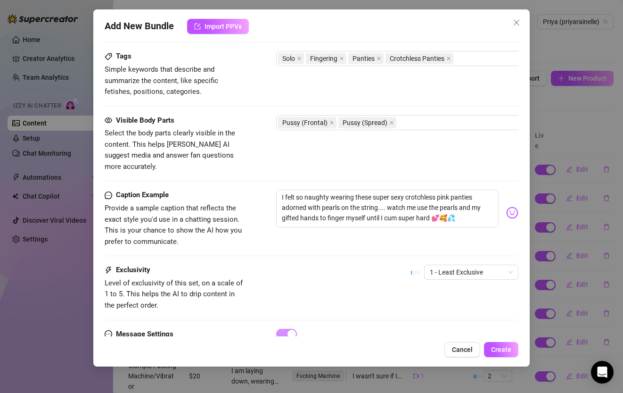
click at [386, 247] on div "Caption Example Provide a sample caption that reflects the exact style you'd us…" at bounding box center [311, 226] width 413 height 75
drag, startPoint x: 439, startPoint y: 206, endPoint x: 433, endPoint y: 205, distance: 5.2
click at [433, 205] on textarea "I felt so naughty wearing these super sexy crotchless pink panties adorned with…" at bounding box center [387, 208] width 222 height 38
click at [387, 195] on textarea "I felt so naughty wearing these super sexy crotchless pink panties adorned with…" at bounding box center [387, 208] width 222 height 38
paste textarea "💕"
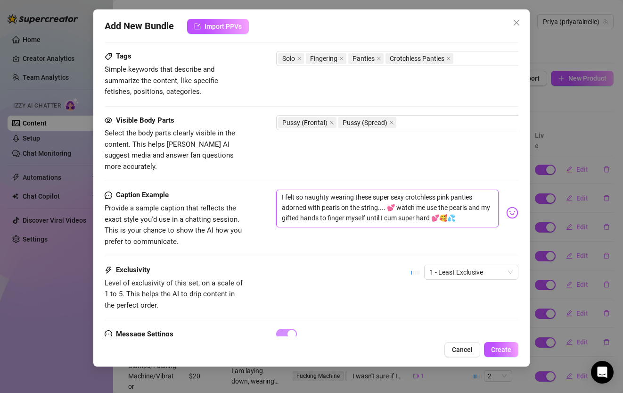
drag, startPoint x: 447, startPoint y: 208, endPoint x: 430, endPoint y: 207, distance: 16.5
click at [430, 207] on textarea "I felt so naughty wearing these super sexy crotchless pink panties adorned with…" at bounding box center [387, 208] width 222 height 38
click at [388, 196] on textarea "I felt so naughty wearing these super sexy crotchless pink panties adorned with…" at bounding box center [387, 208] width 222 height 38
paste textarea "💕🥰"
click at [441, 206] on textarea "I felt so naughty wearing these super sexy crotchless pink panties adorned with…" at bounding box center [387, 208] width 222 height 38
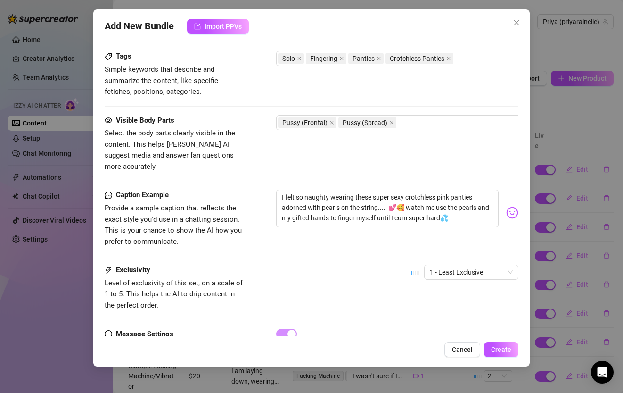
click at [516, 206] on img at bounding box center [512, 212] width 12 height 12
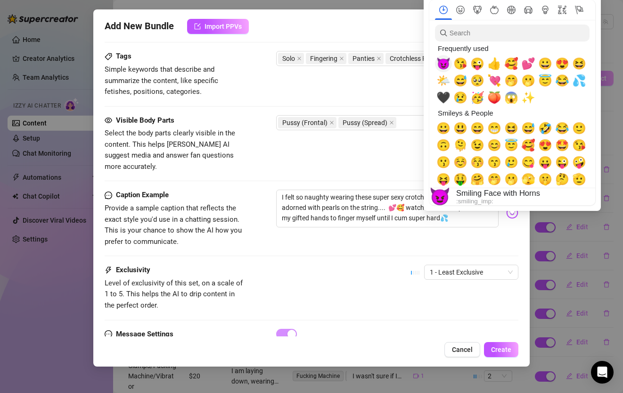
click at [439, 59] on span "😈" at bounding box center [443, 63] width 14 height 13
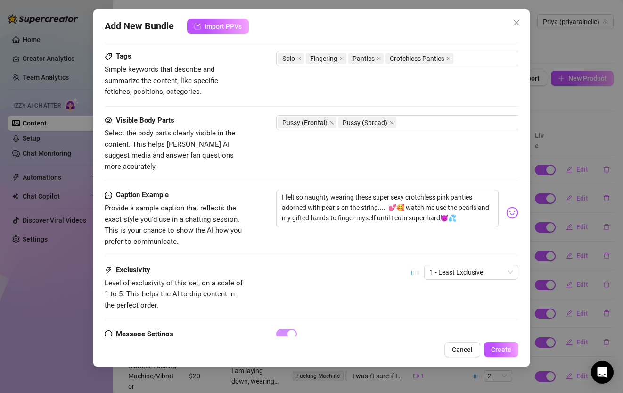
click at [368, 220] on div "I felt so naughty wearing these super sexy crotchless pink panties adorned with…" at bounding box center [397, 212] width 242 height 46
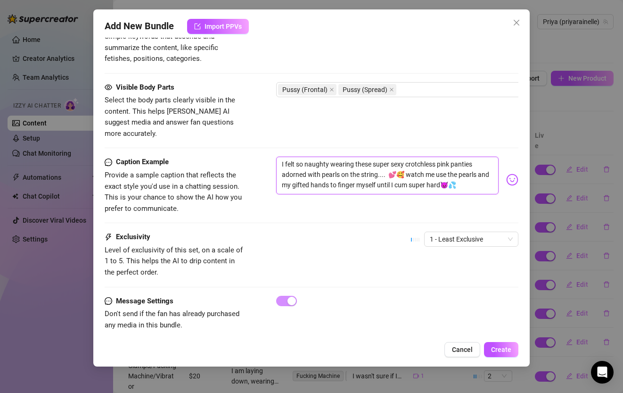
click at [442, 174] on textarea "I felt so naughty wearing these super sexy crotchless pink panties adorned with…" at bounding box center [387, 175] width 222 height 38
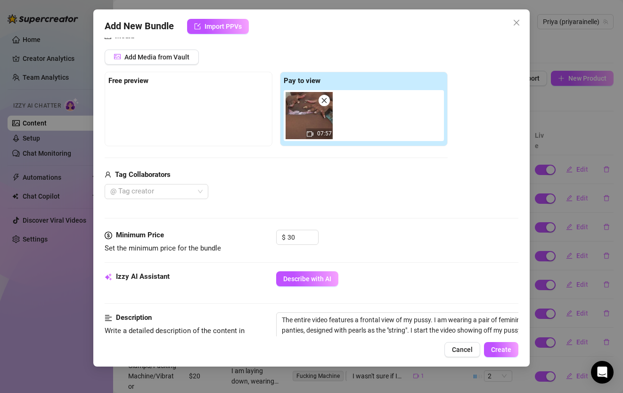
scroll to position [507, 0]
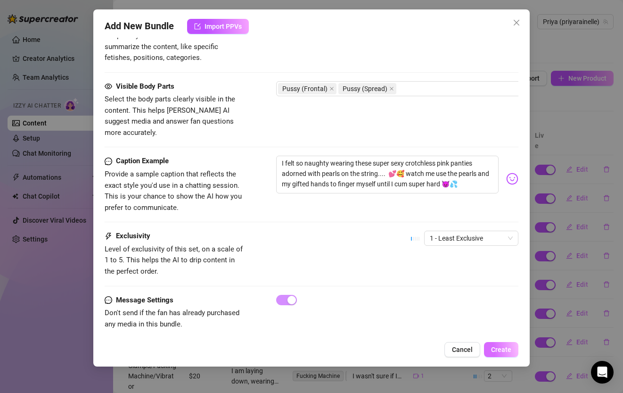
click at [499, 349] on span "Create" at bounding box center [501, 349] width 20 height 8
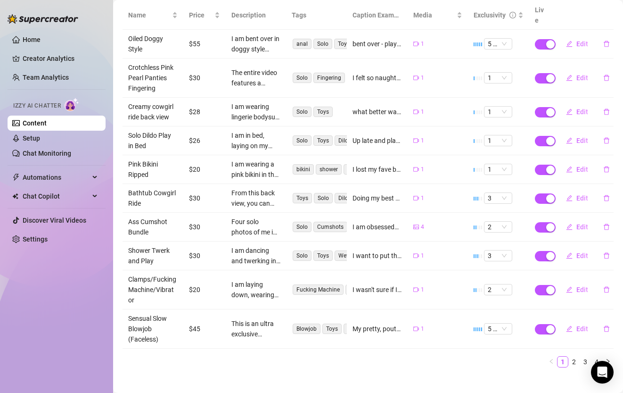
scroll to position [0, 0]
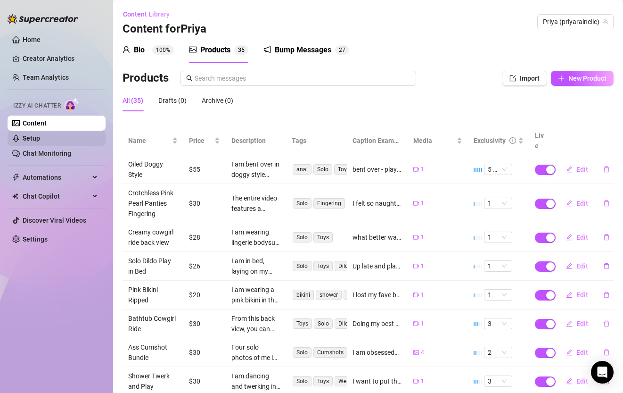
click at [40, 138] on link "Setup" at bounding box center [31, 138] width 17 height 8
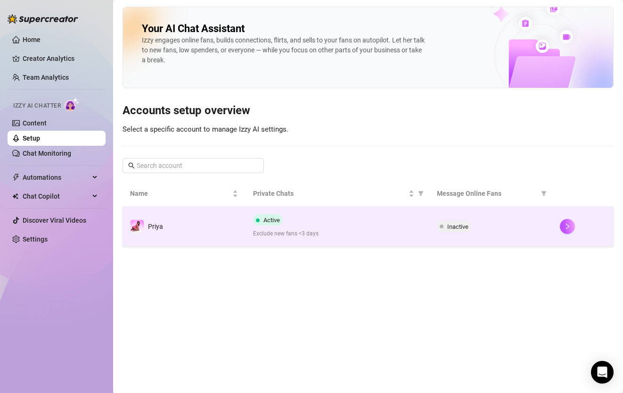
click at [295, 222] on div "Active Exclude new fans <3 days" at bounding box center [337, 226] width 169 height 24
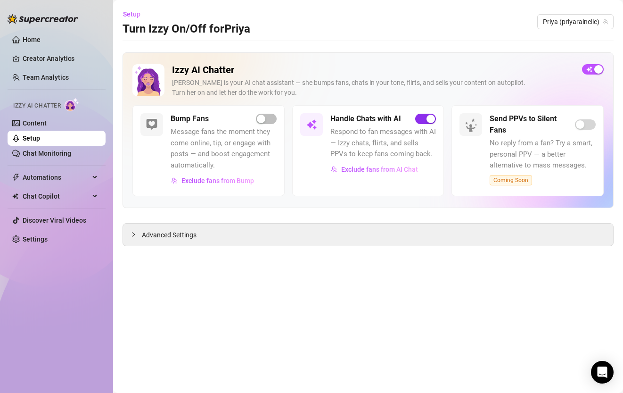
click at [421, 122] on span "button" at bounding box center [425, 119] width 21 height 10
